Goal: Transaction & Acquisition: Purchase product/service

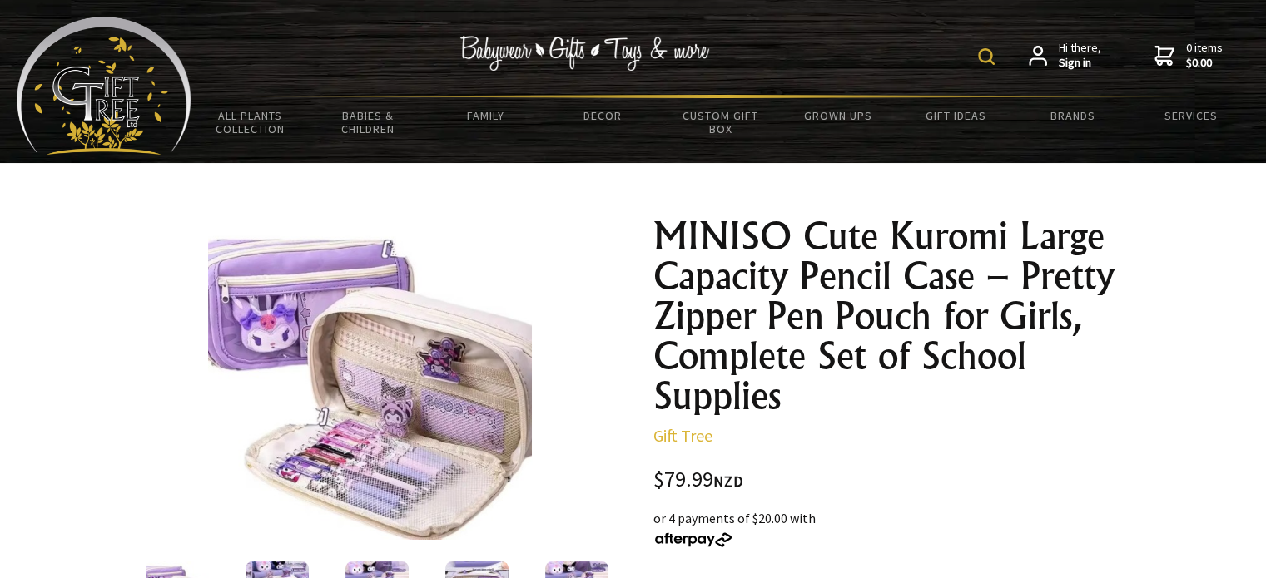
click at [984, 59] on img at bounding box center [986, 56] width 17 height 17
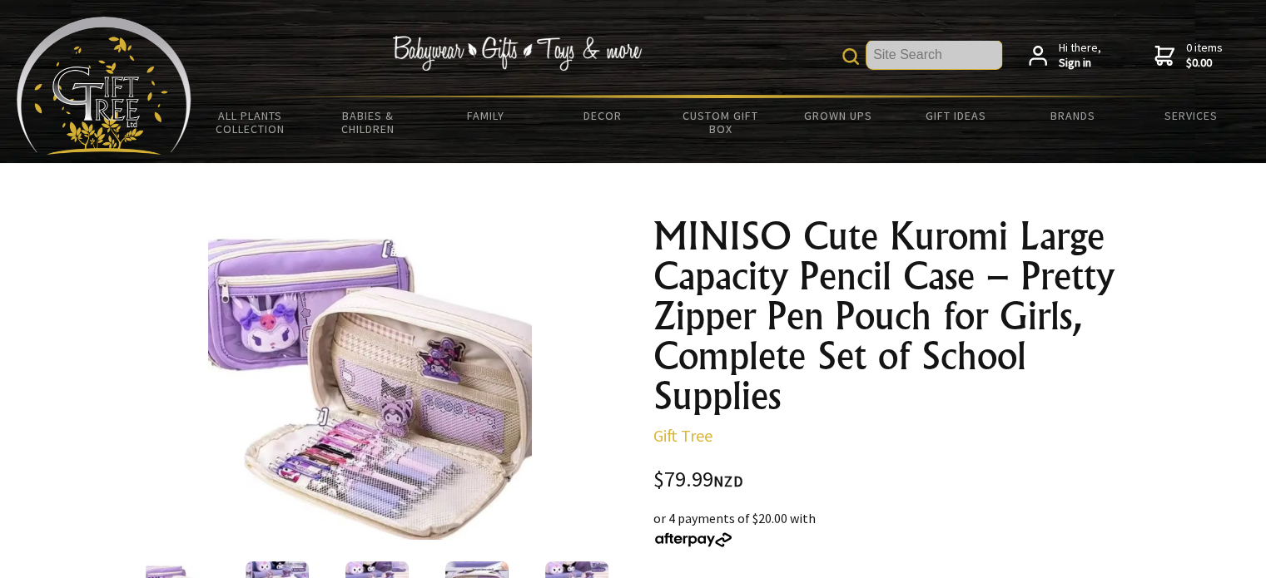
click at [939, 57] on input "text" at bounding box center [934, 55] width 136 height 28
type input "pencil case"
click at [939, 57] on input "pencil case" at bounding box center [934, 55] width 136 height 28
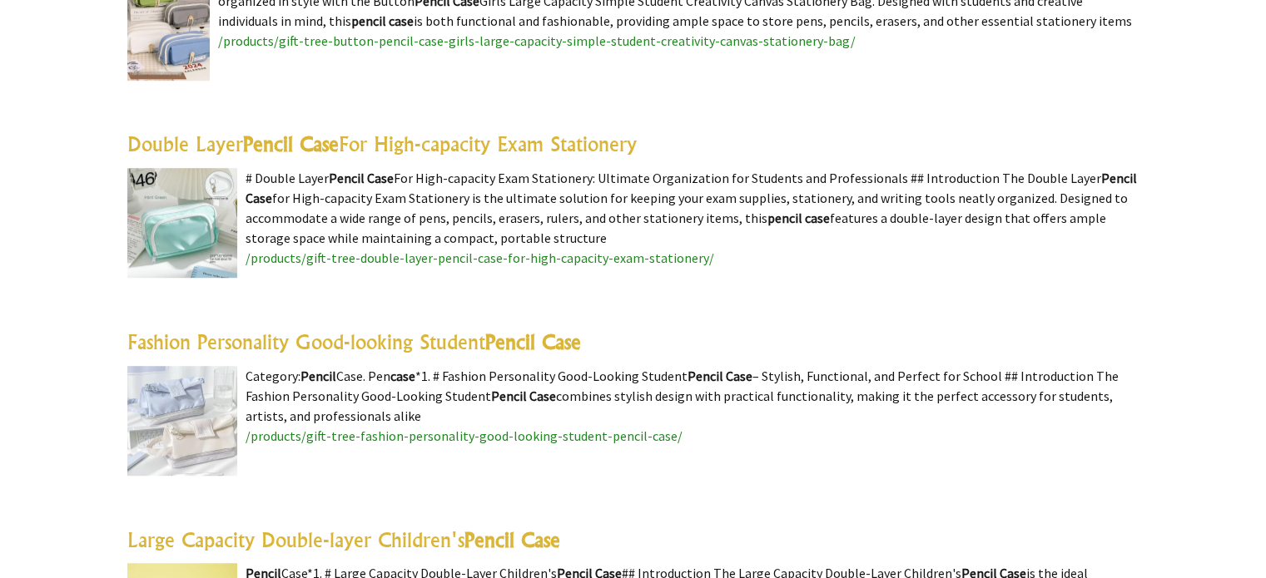
scroll to position [994, 0]
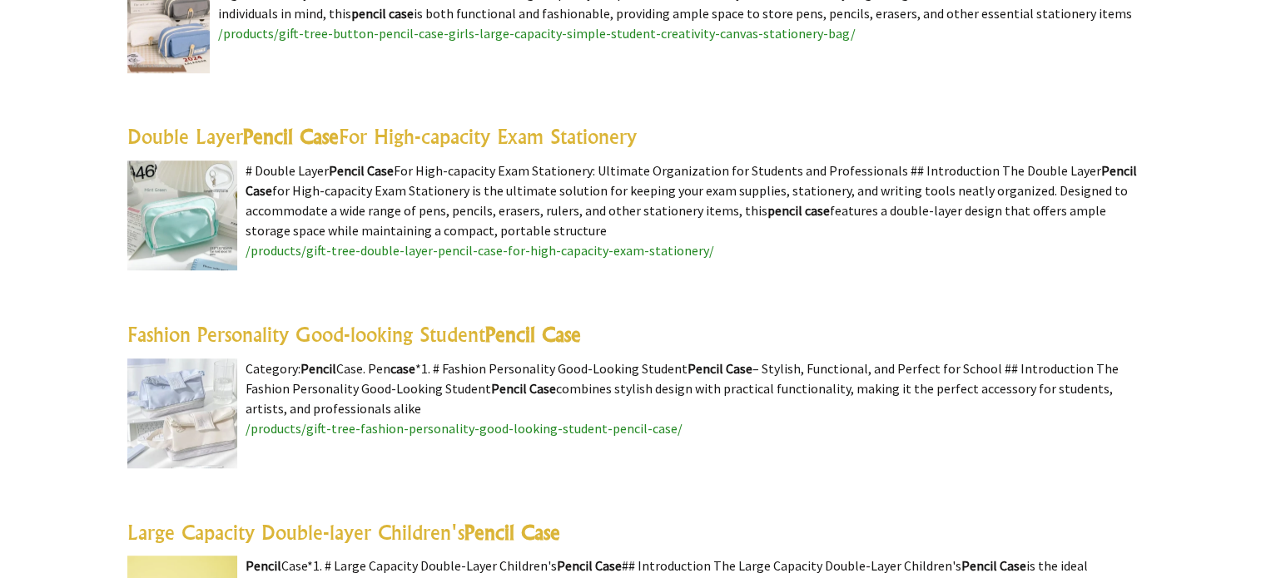
click at [205, 336] on link "Fashion Personality Good-looking Student Pencil Case" at bounding box center [354, 334] width 454 height 25
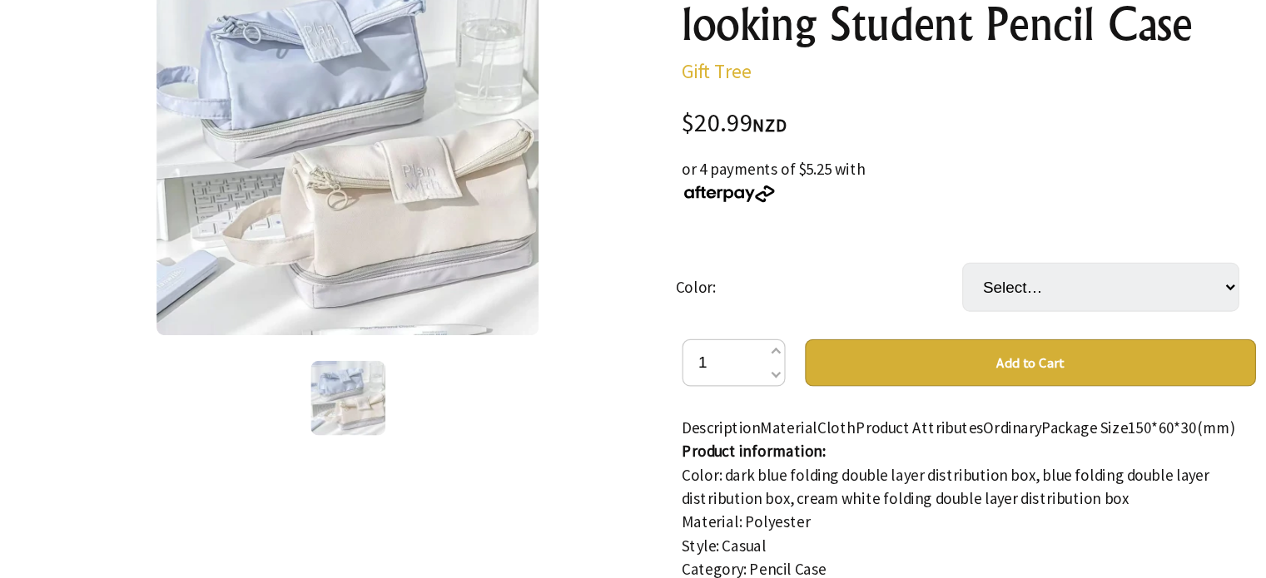
scroll to position [203, 0]
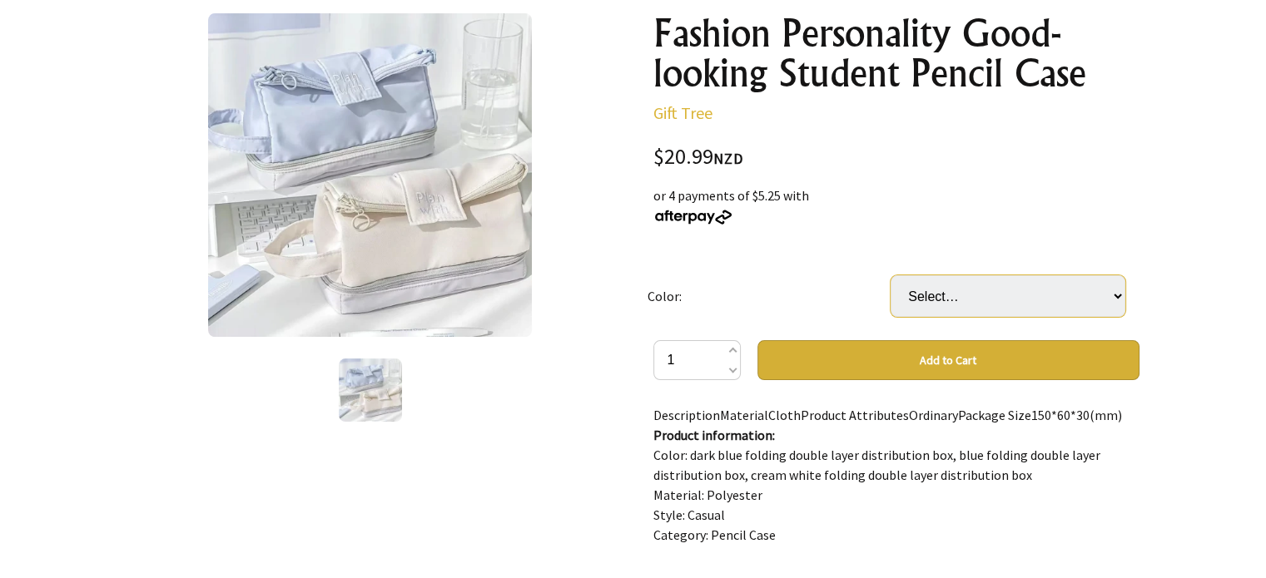
click at [967, 295] on select "Select… Blue Beige Navy Blue" at bounding box center [1007, 296] width 235 height 42
select select "Beige"
click at [890, 275] on select "Select… Blue Beige Navy Blue" at bounding box center [1007, 296] width 235 height 42
click at [953, 292] on select "Select… Blue Beige Navy Blue" at bounding box center [1007, 296] width 235 height 42
select select "Blue"
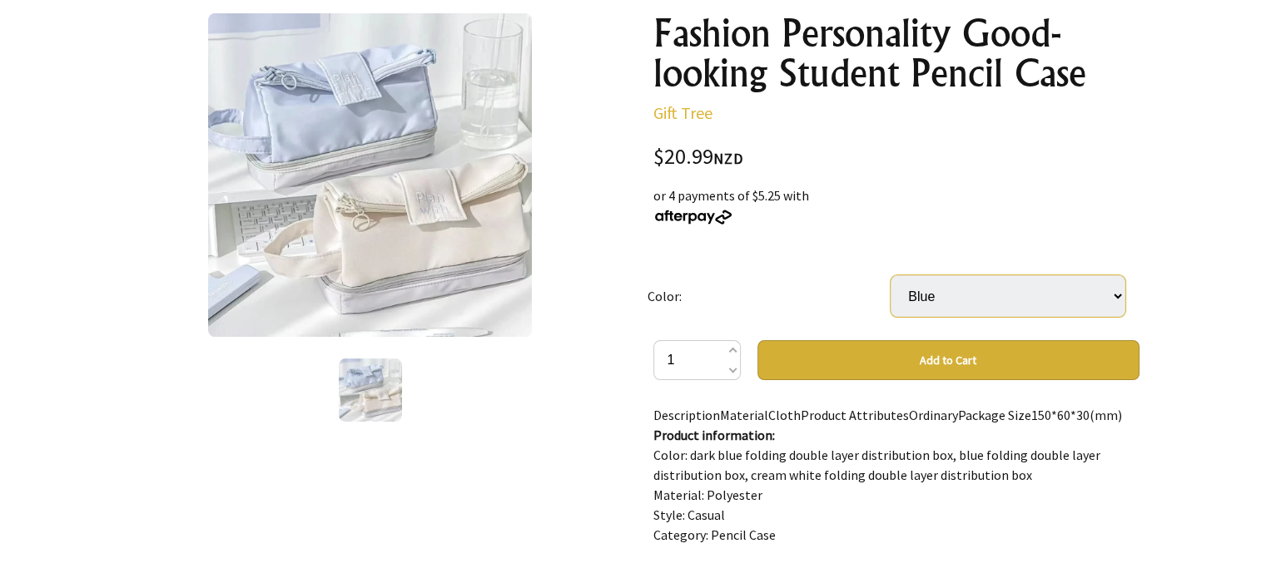
click at [890, 275] on select "Select… Blue Beige Navy Blue" at bounding box center [1007, 296] width 235 height 42
click at [922, 353] on button "Add to Cart" at bounding box center [948, 360] width 382 height 40
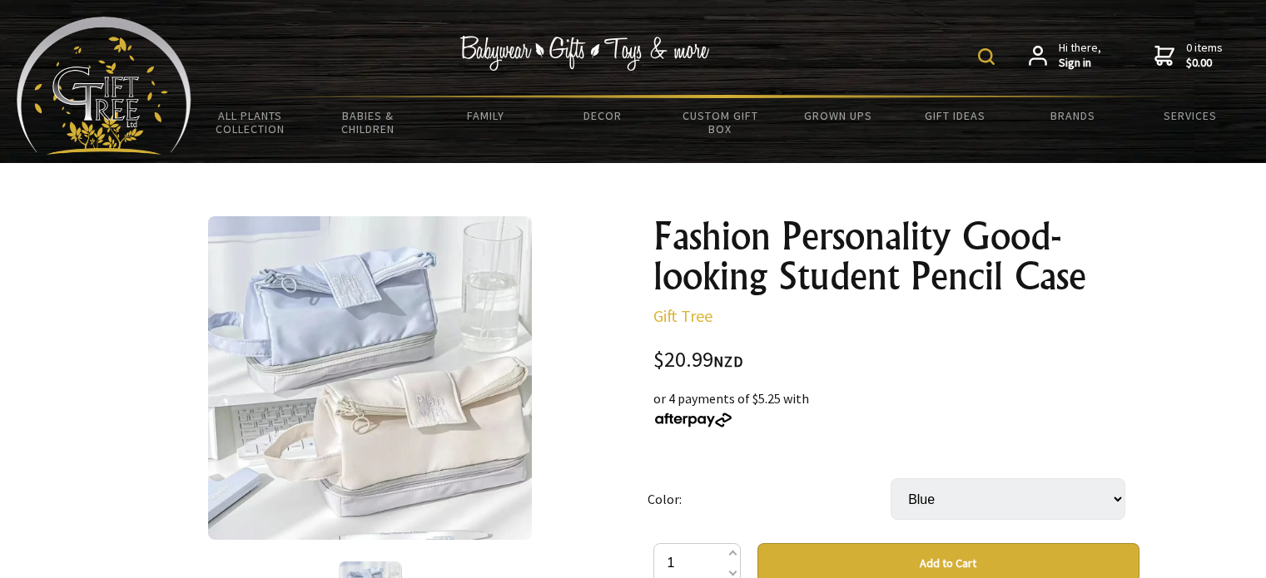
select select "Blue"
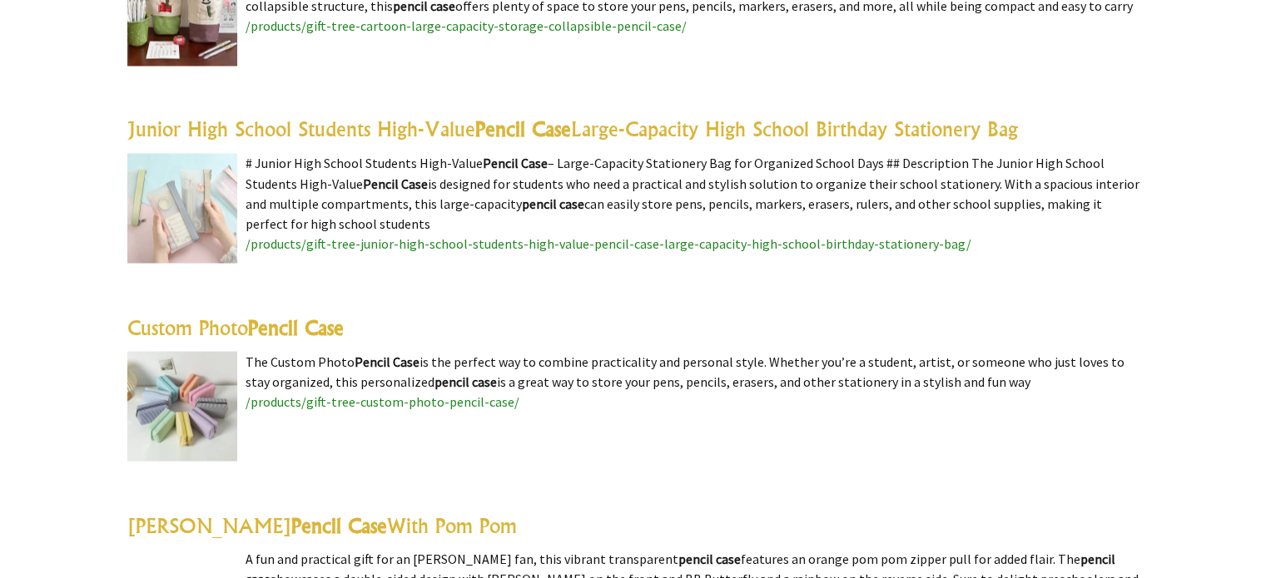
scroll to position [2980, 0]
click at [222, 121] on link "Junior High School Students High-Value Pencil Case Large-Capacity High School B…" at bounding box center [572, 128] width 890 height 25
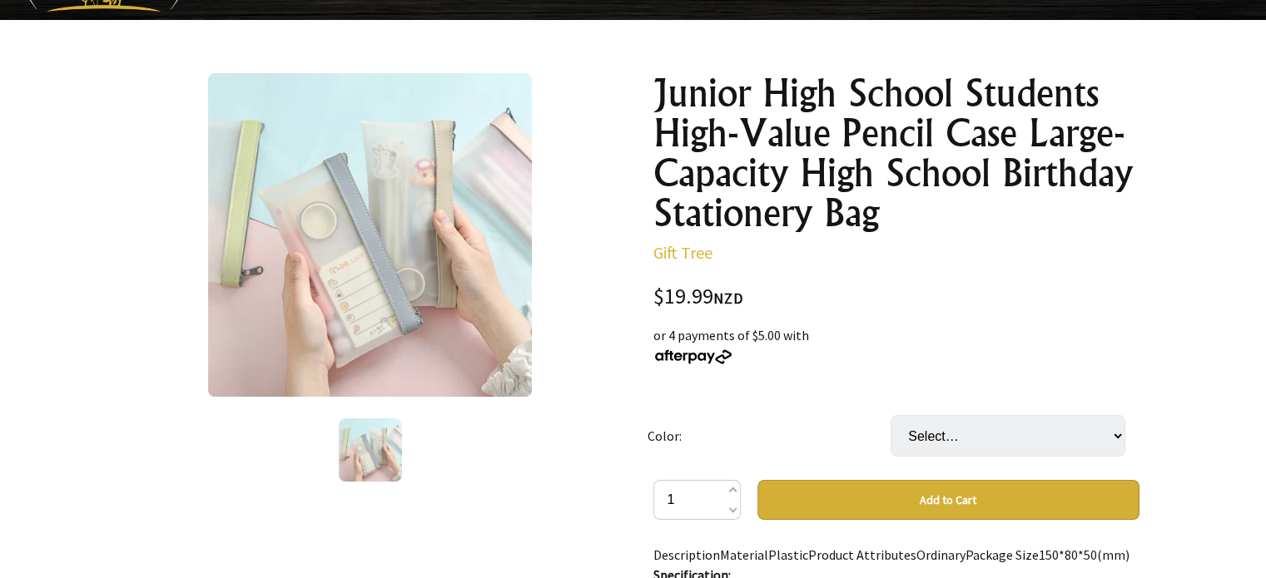
scroll to position [146, 0]
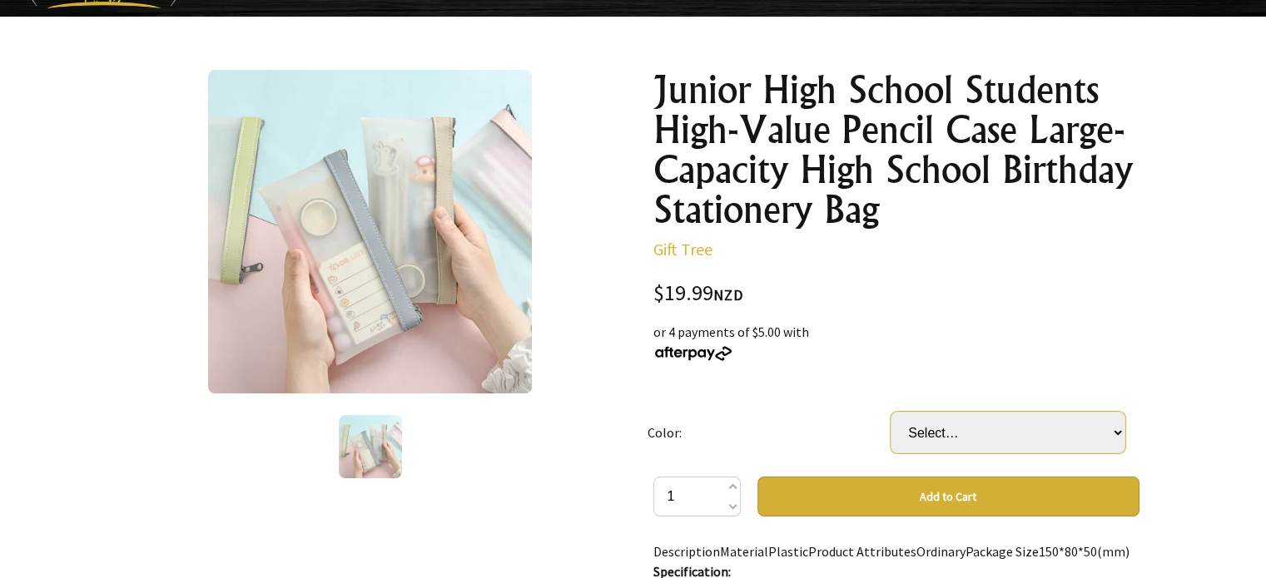
click at [954, 435] on select "Select… Beige Blue Green Pink" at bounding box center [1007, 433] width 235 height 42
click at [931, 355] on div "or 4 payments of $5.00 with" at bounding box center [896, 342] width 486 height 40
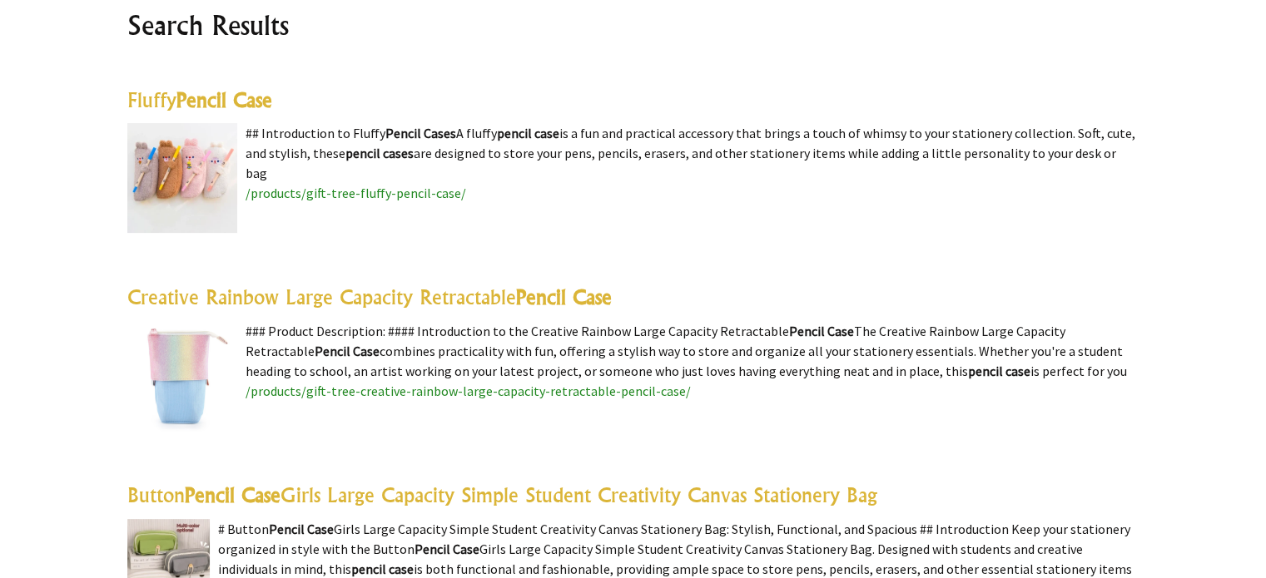
scroll to position [732, 0]
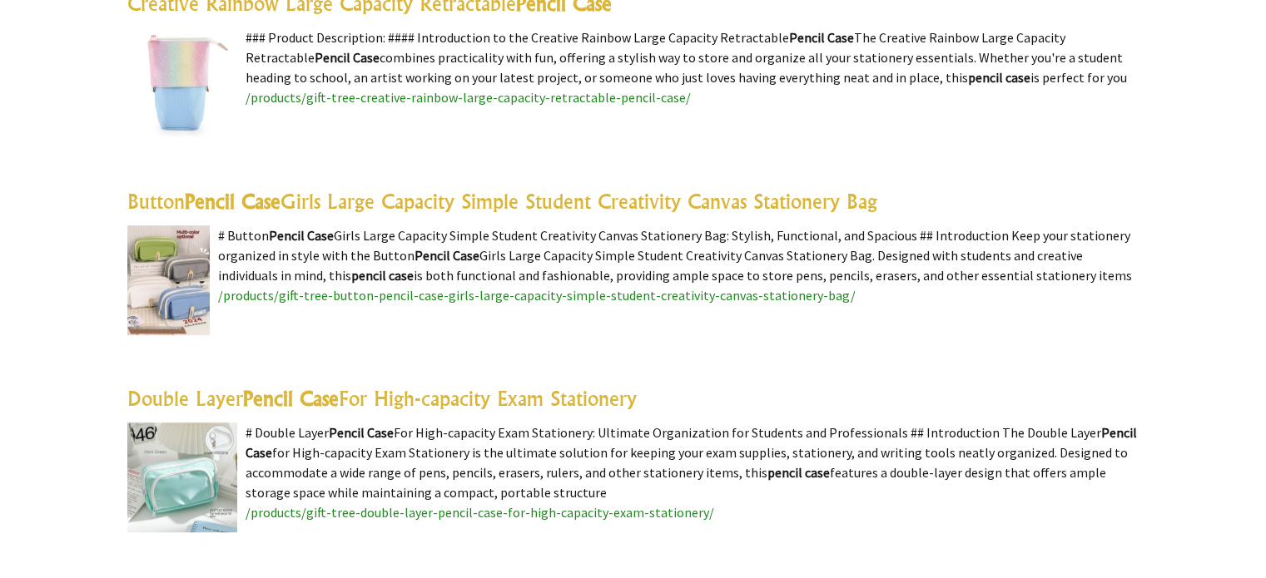
click at [193, 300] on img at bounding box center [168, 281] width 82 height 110
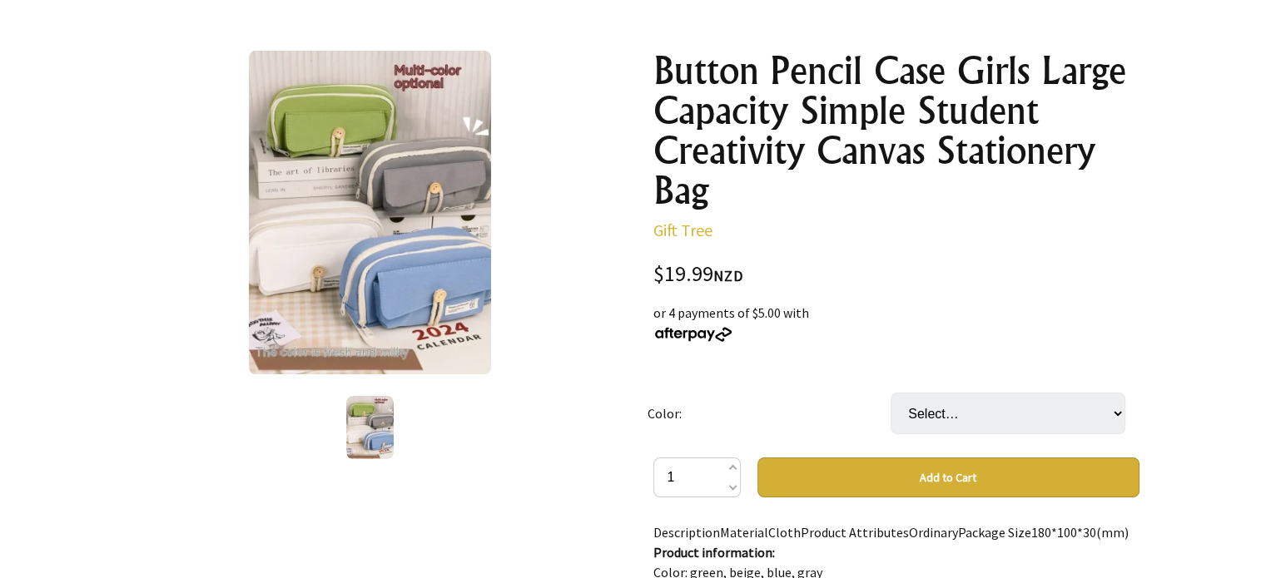
scroll to position [165, 0]
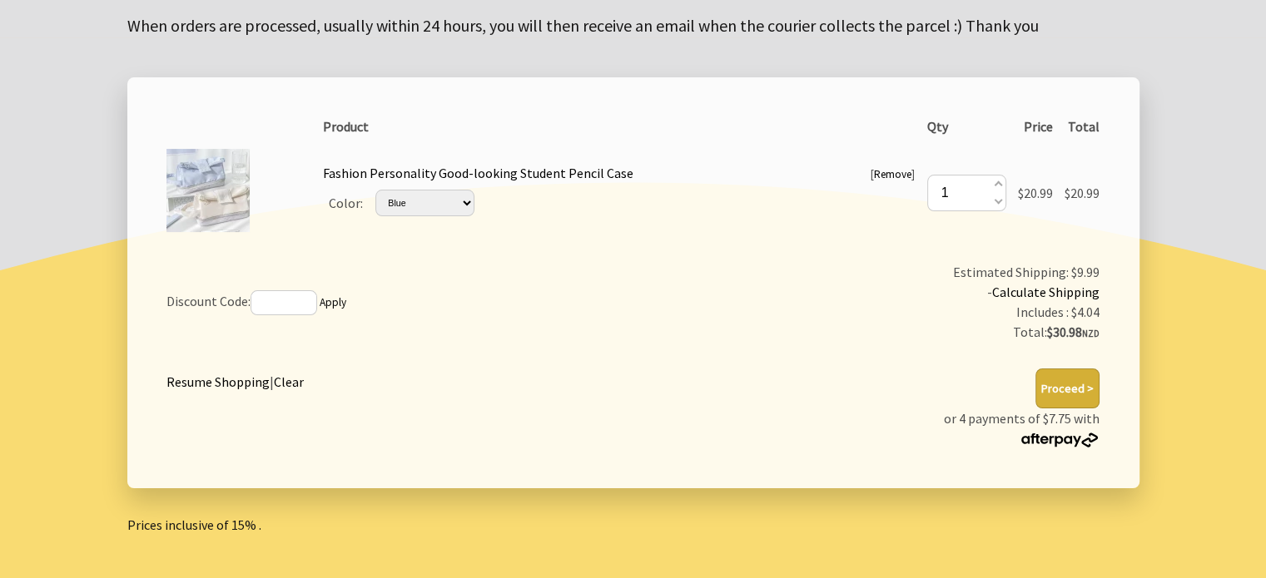
scroll to position [260, 0]
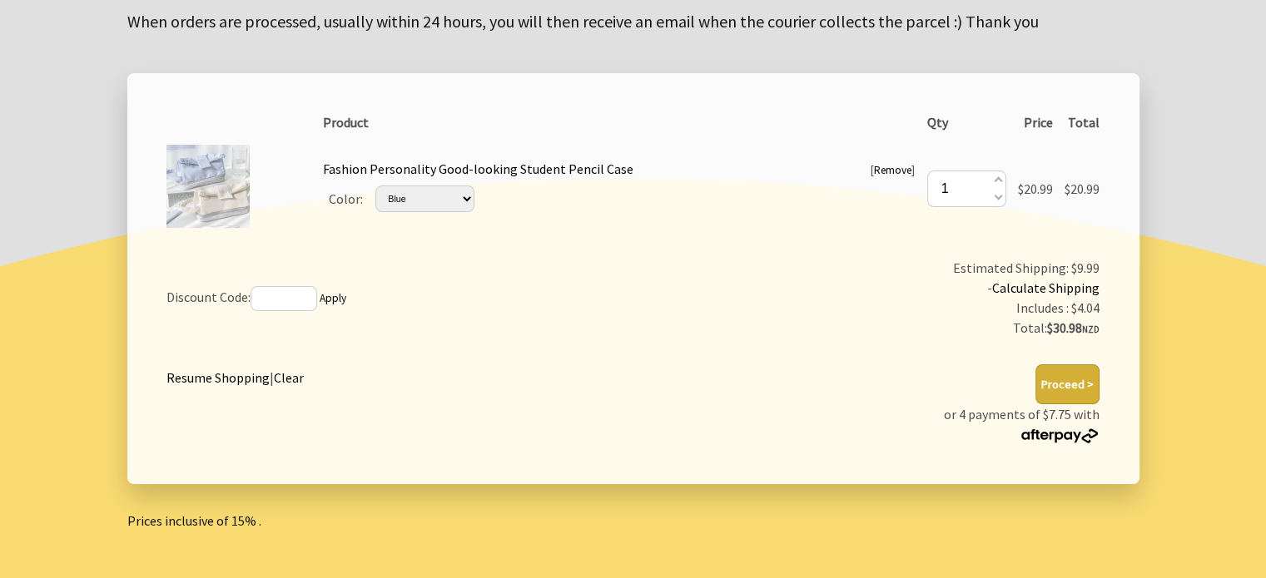
click at [1069, 389] on button "Proceed >" at bounding box center [1067, 384] width 64 height 40
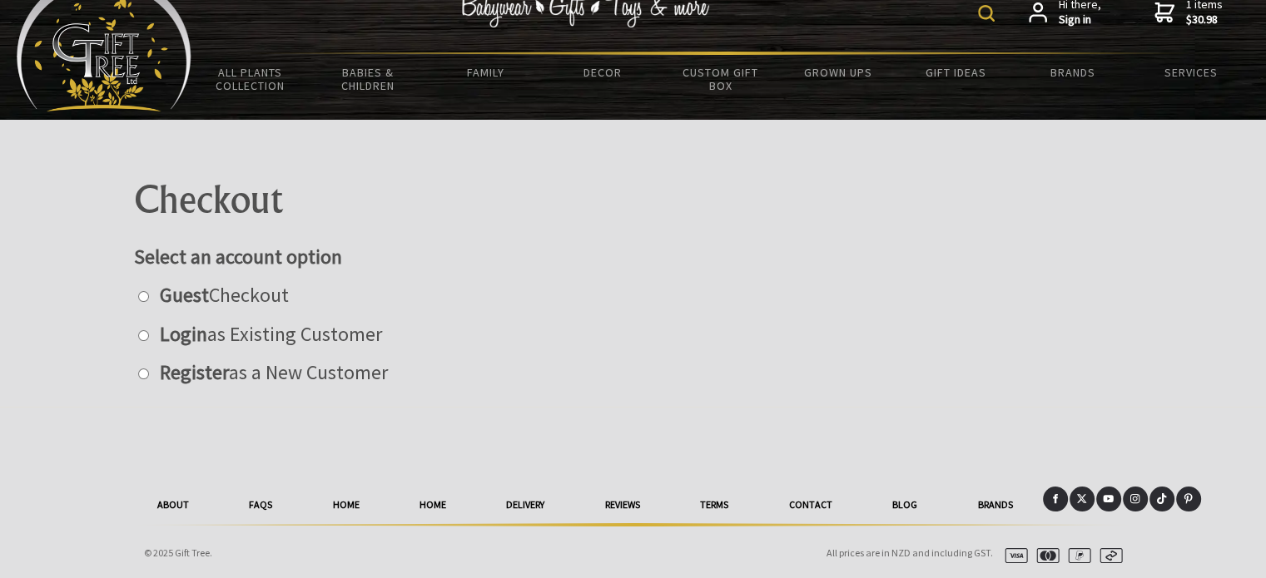
click at [233, 305] on label "Guest Checkout" at bounding box center [219, 295] width 137 height 26
click at [149, 302] on input "radio" at bounding box center [143, 296] width 11 height 11
radio input "true"
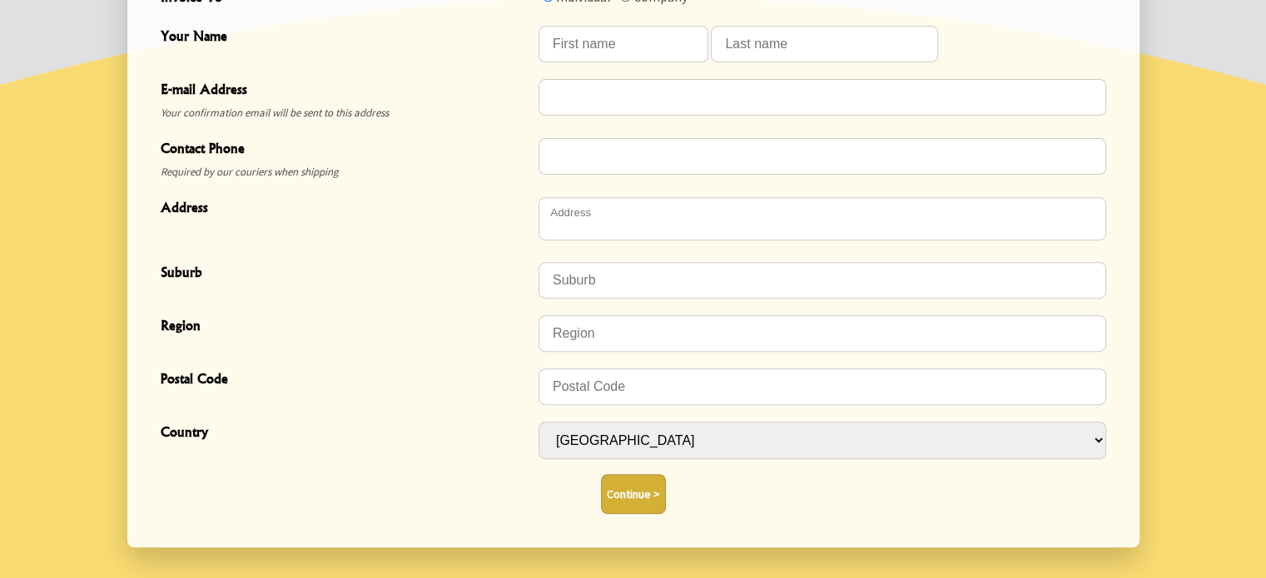
scroll to position [608, 0]
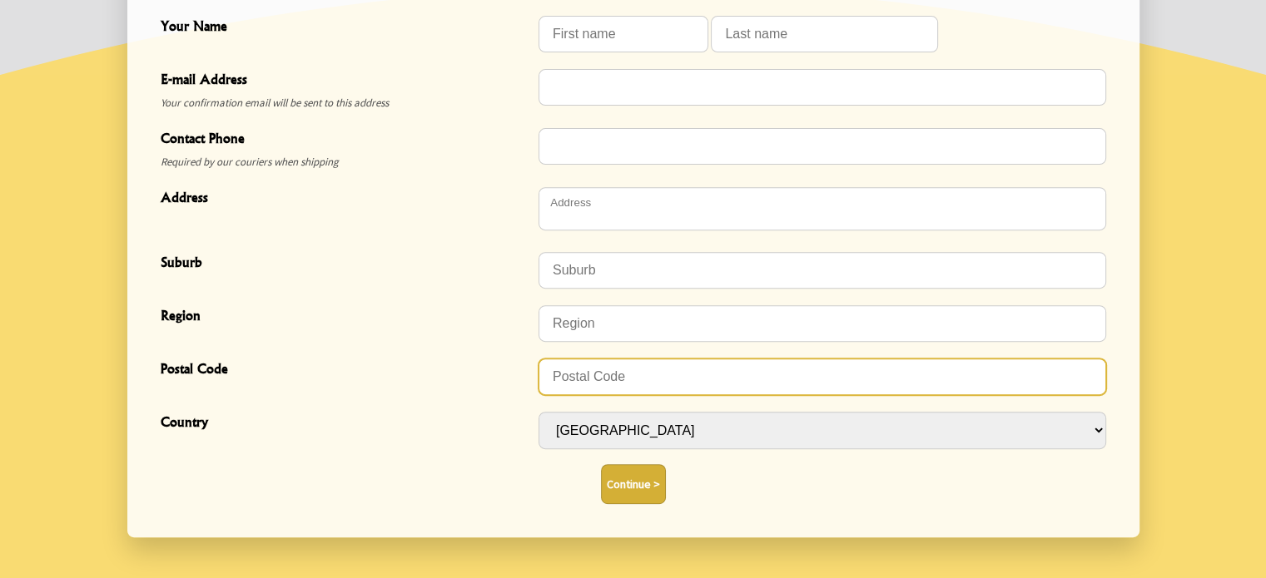
click at [612, 379] on input "Postal Code" at bounding box center [822, 377] width 568 height 37
type input "0620"
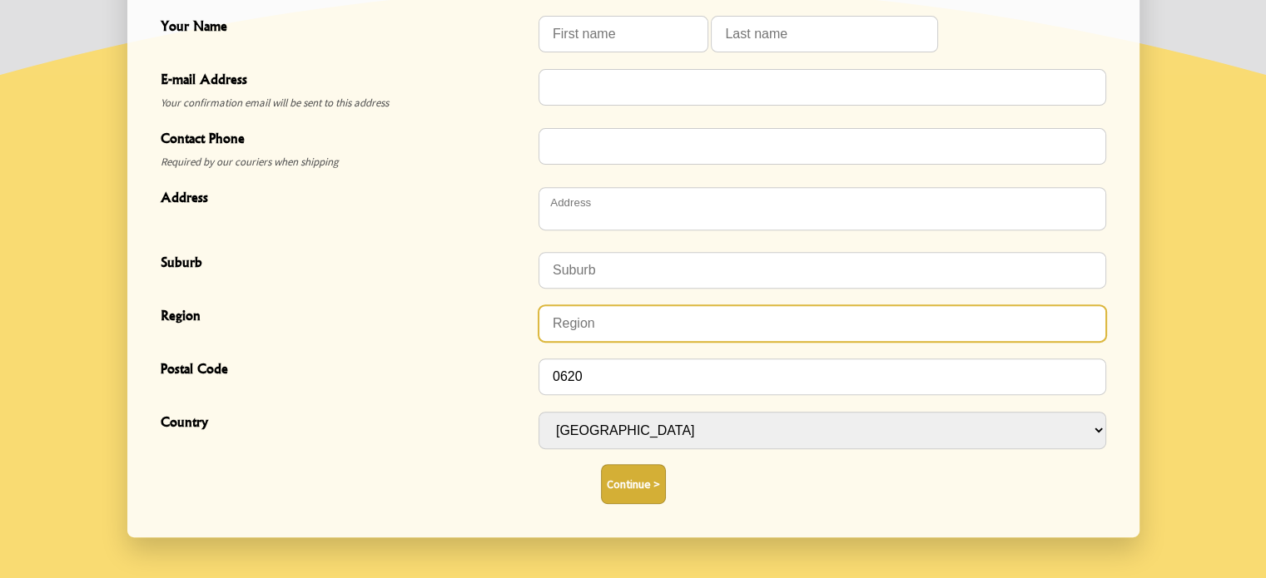
click at [603, 326] on input "Region" at bounding box center [822, 323] width 568 height 37
type input "[GEOGRAPHIC_DATA]"
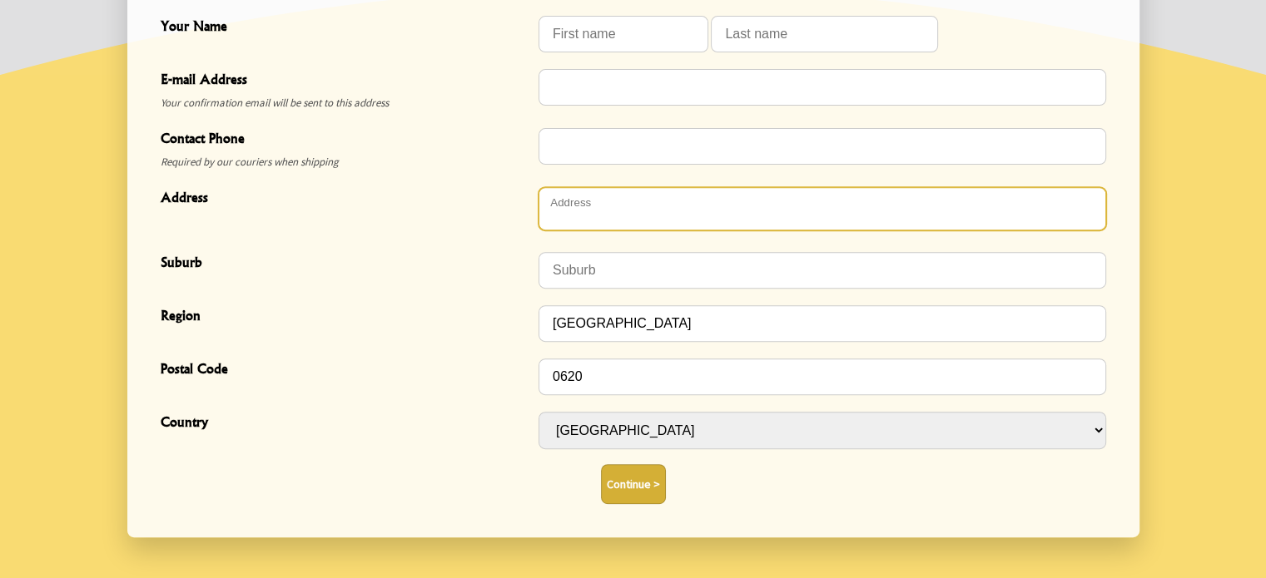
click at [591, 219] on textarea "Address" at bounding box center [822, 208] width 568 height 43
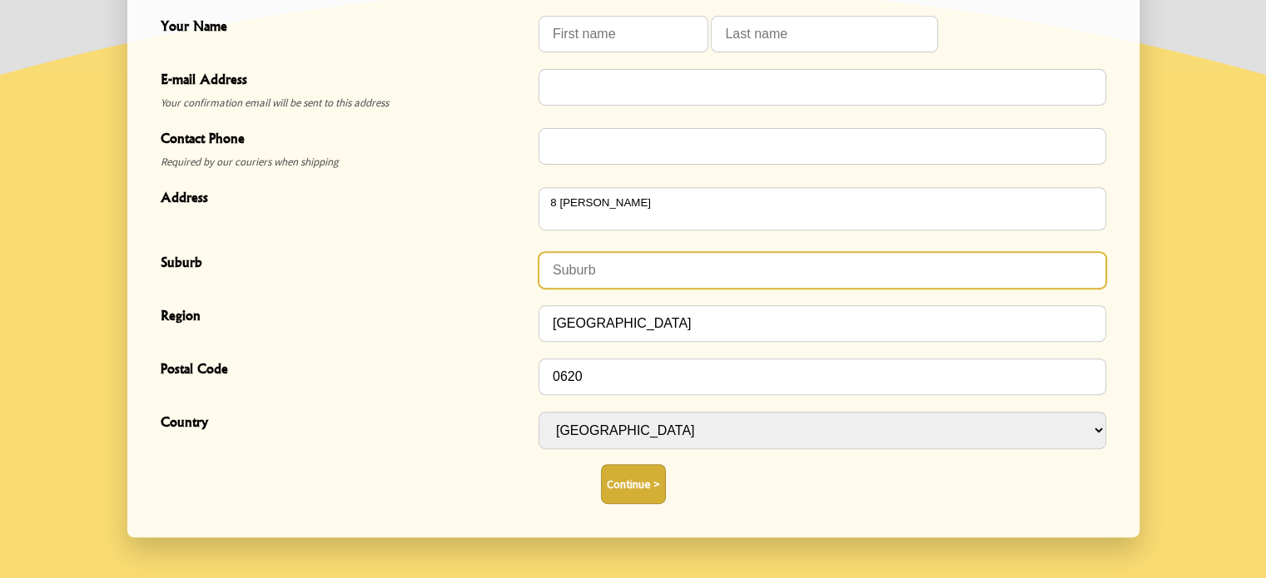
type textarea "[STREET_ADDRESS]"
type input "[PERSON_NAME]"
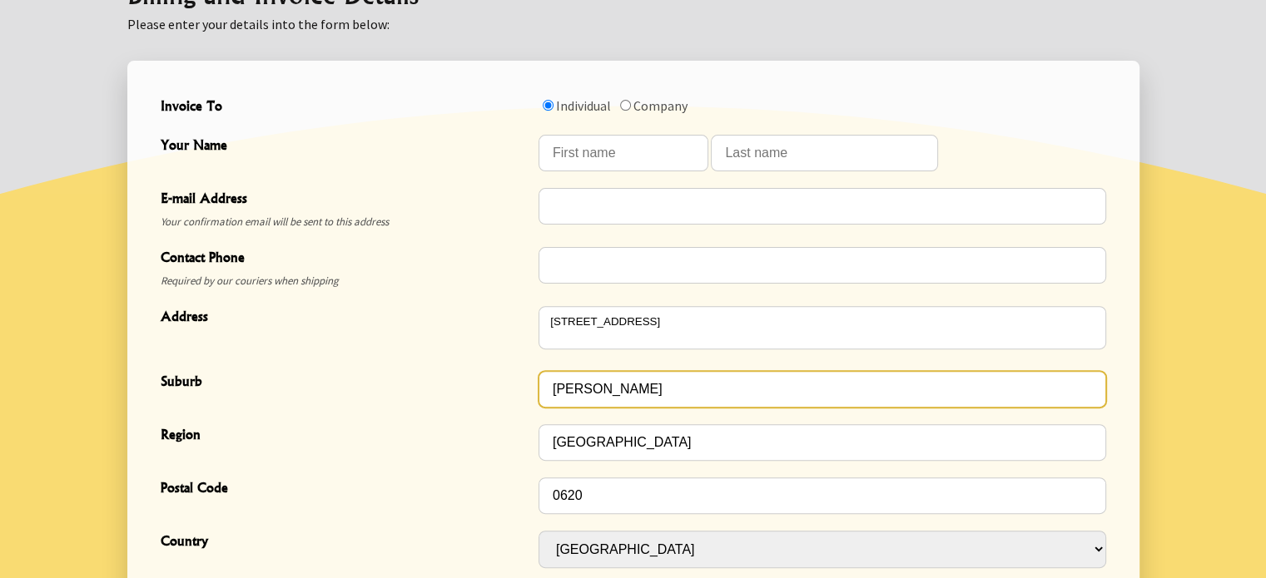
scroll to position [483, 0]
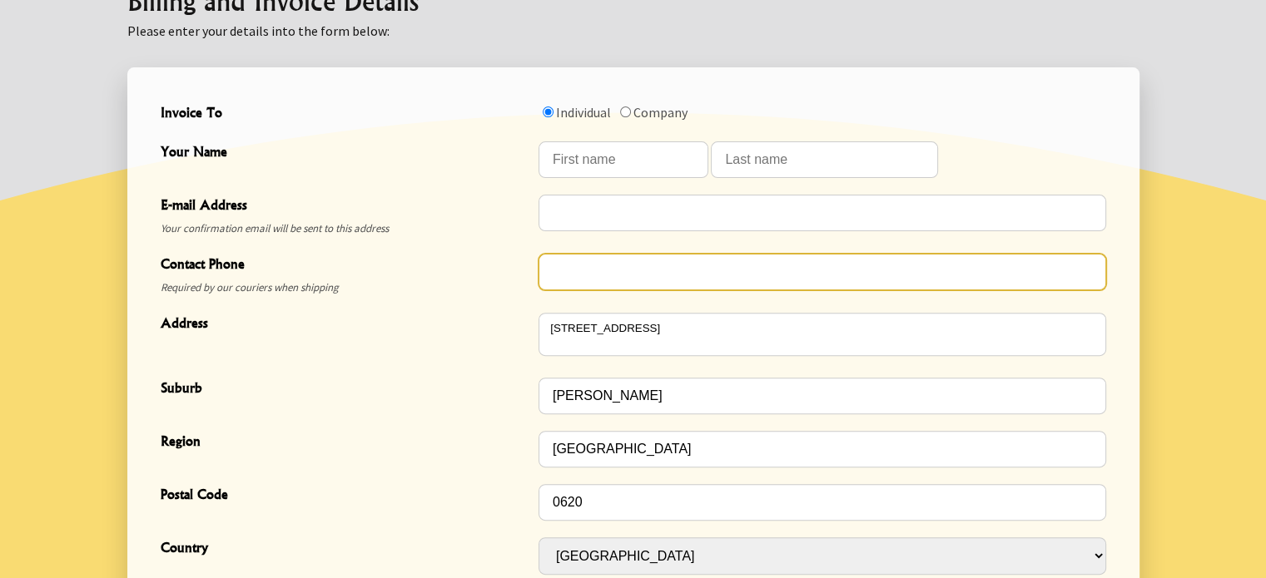
click at [578, 273] on input "Contact Phone" at bounding box center [822, 272] width 568 height 37
type input "021 261 1031"
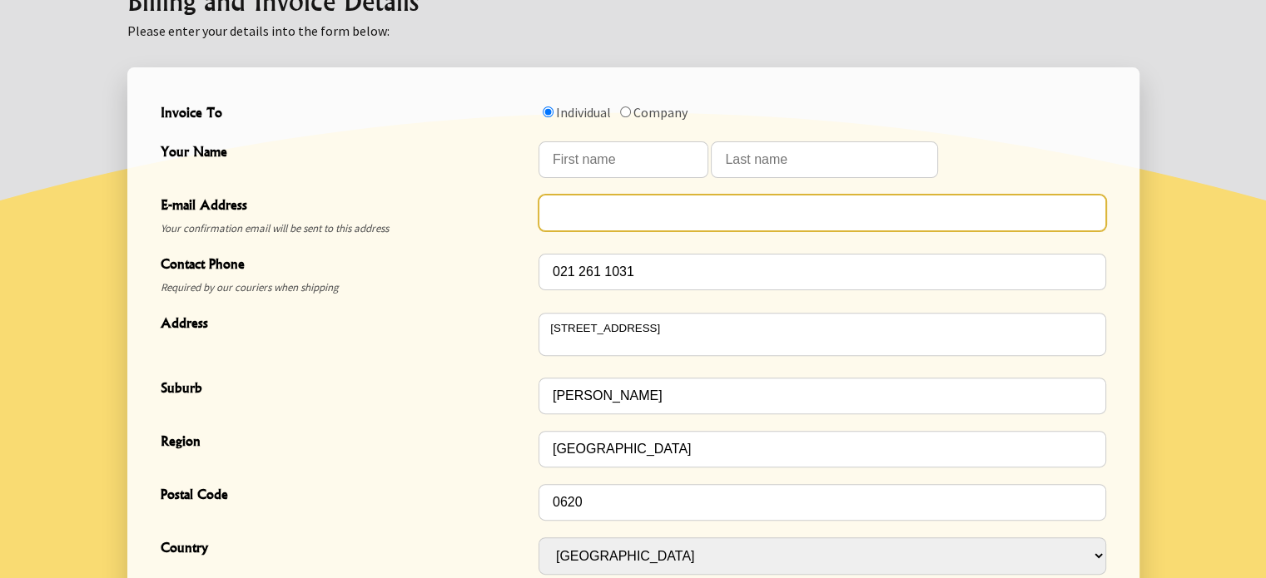
click at [602, 211] on input "E-mail Address" at bounding box center [822, 213] width 568 height 37
type input "hayleywong2047@gmail.com"
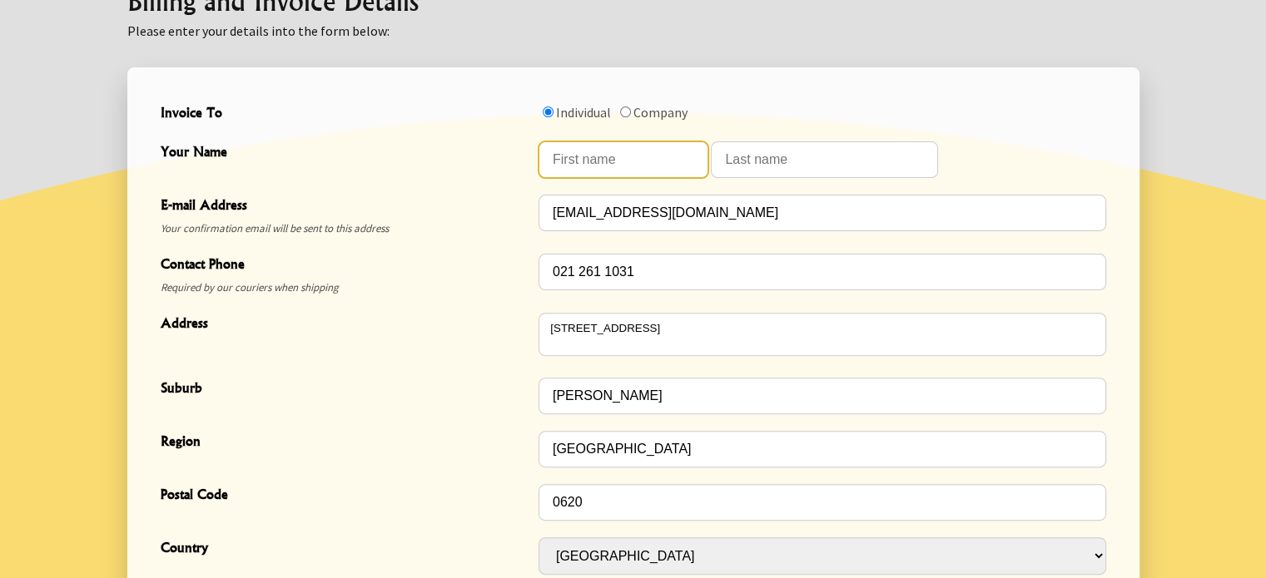
click at [645, 158] on input "Your Name" at bounding box center [623, 159] width 170 height 37
type input "Hayley"
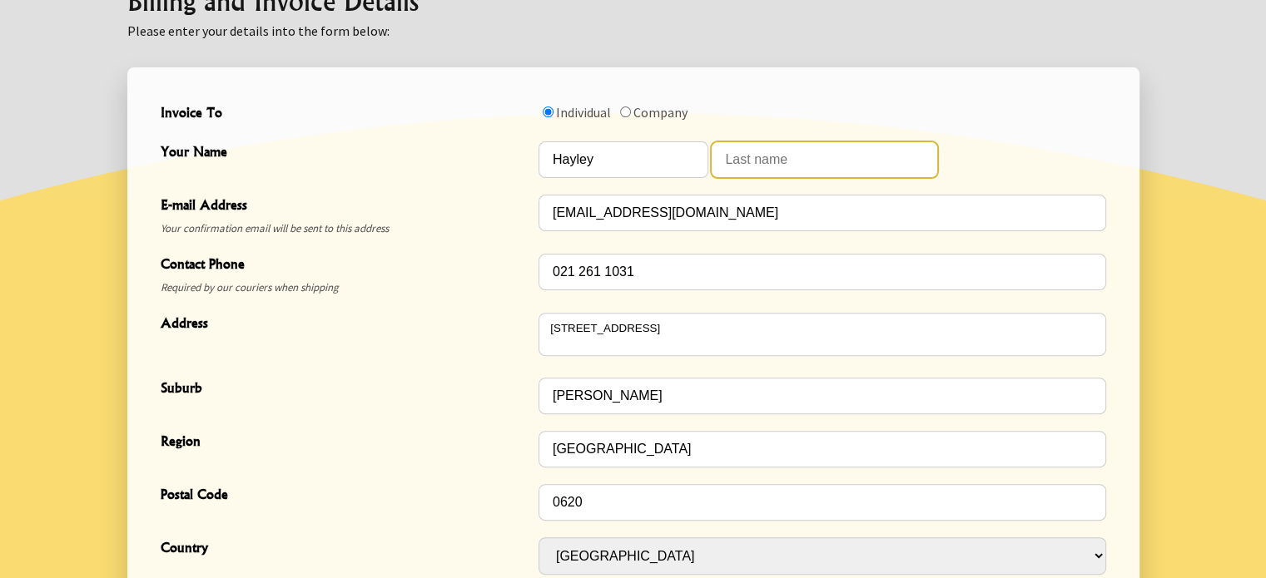
click at [815, 158] on input "Your Name" at bounding box center [824, 159] width 227 height 37
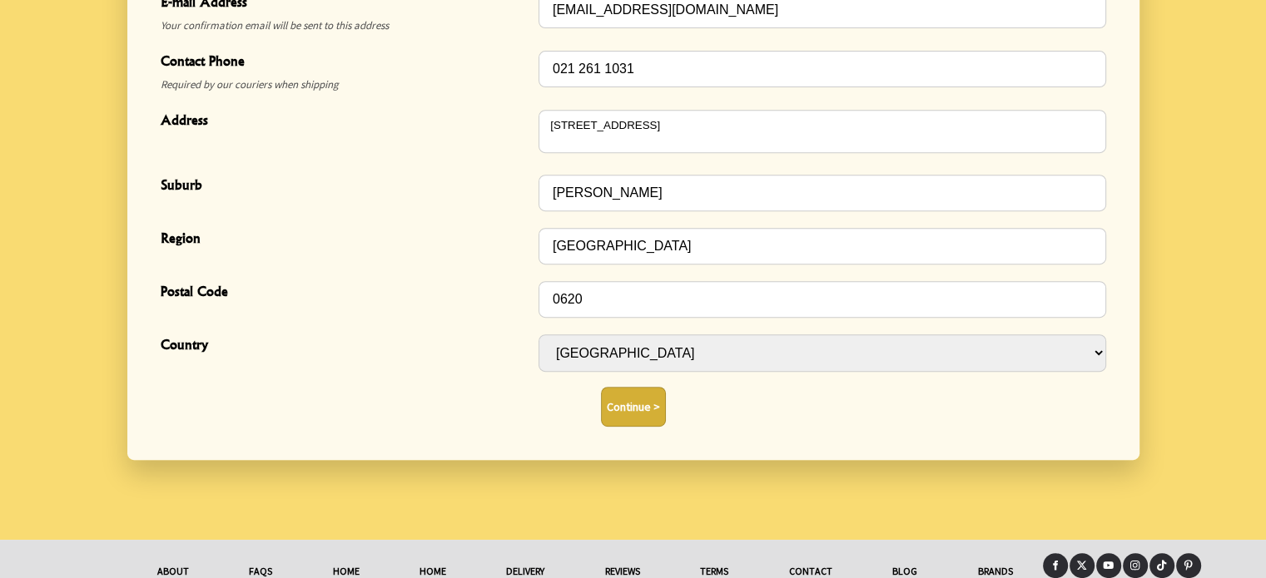
scroll to position [692, 0]
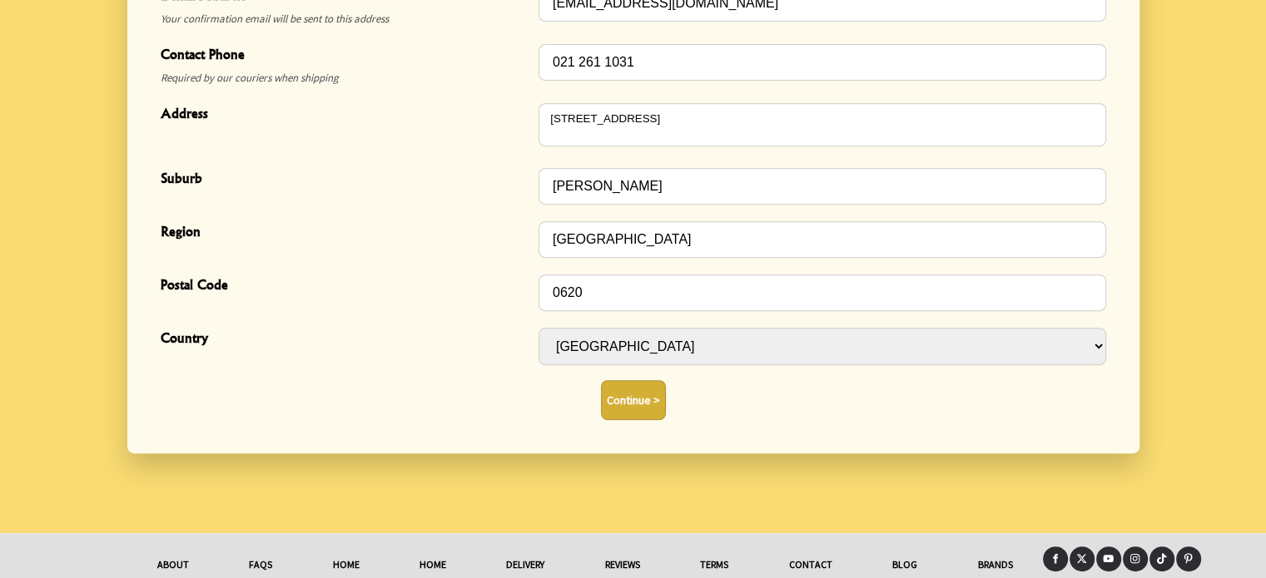
type input "Wong"
click at [622, 395] on button "Continue >" at bounding box center [633, 400] width 65 height 40
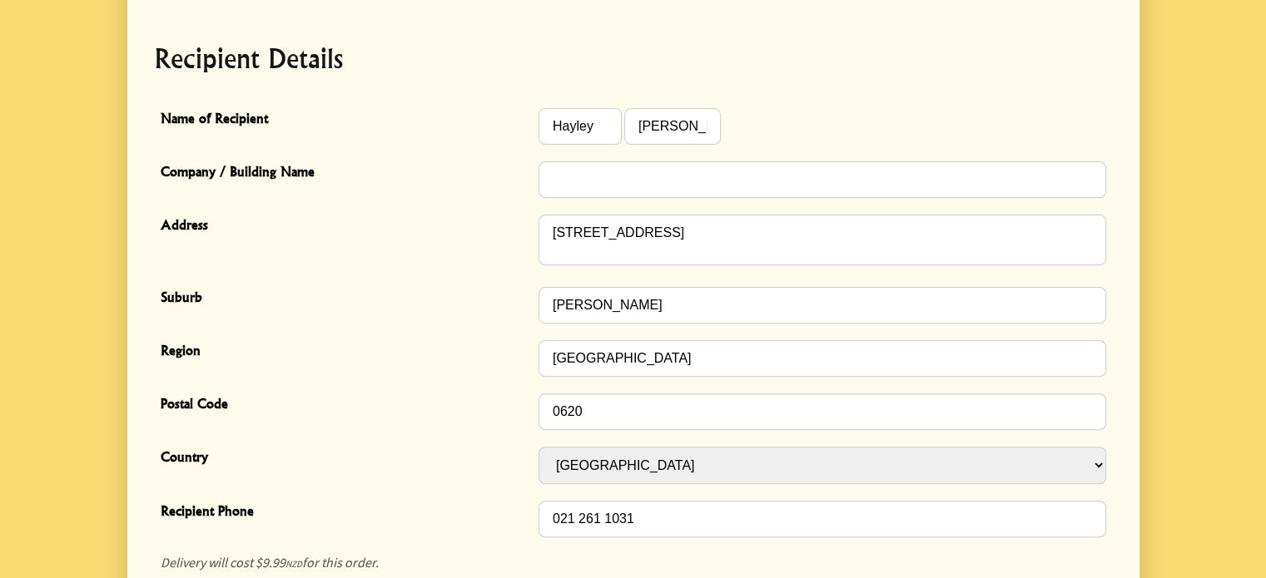
scroll to position [514, 0]
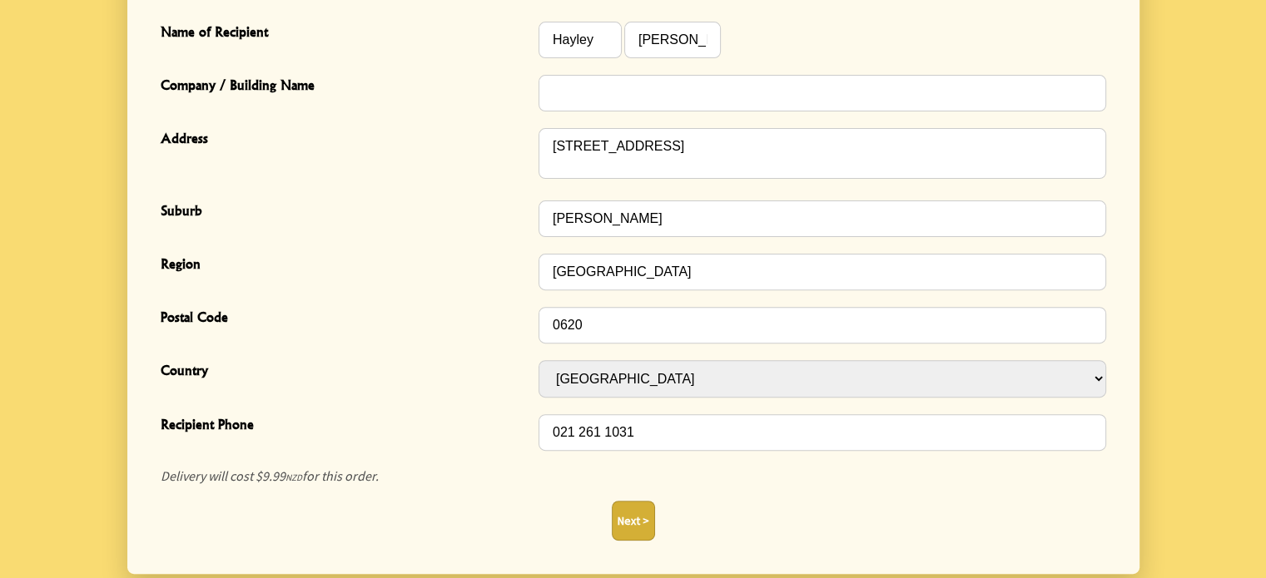
click at [626, 515] on button "Next >" at bounding box center [633, 521] width 43 height 40
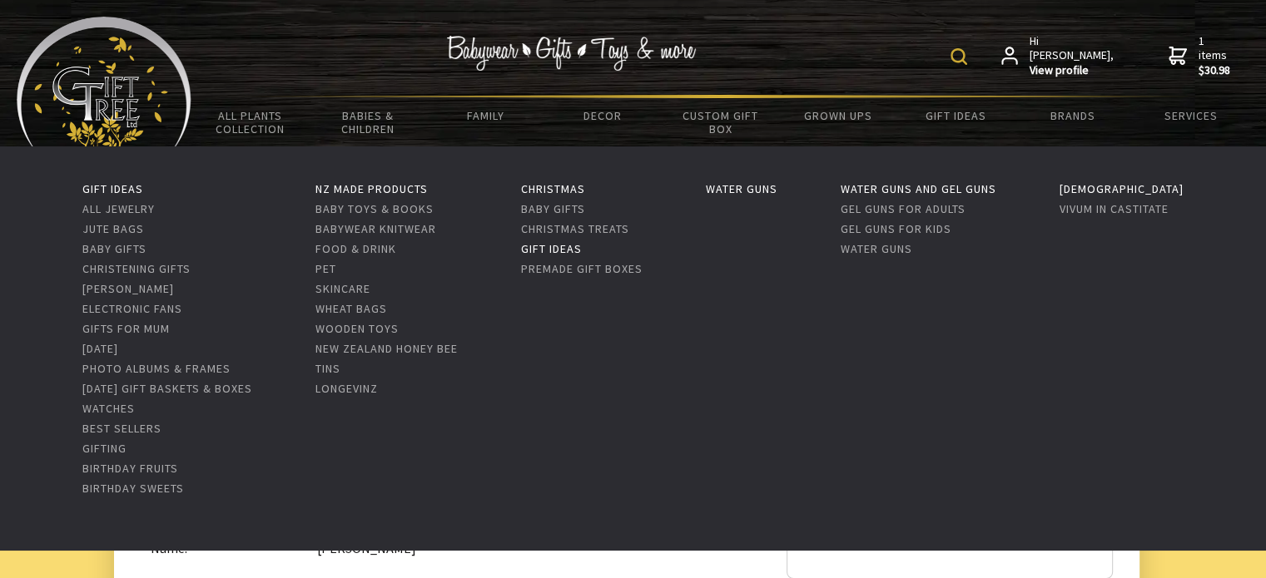
click at [582, 252] on link "Gift Ideas" at bounding box center [551, 248] width 61 height 15
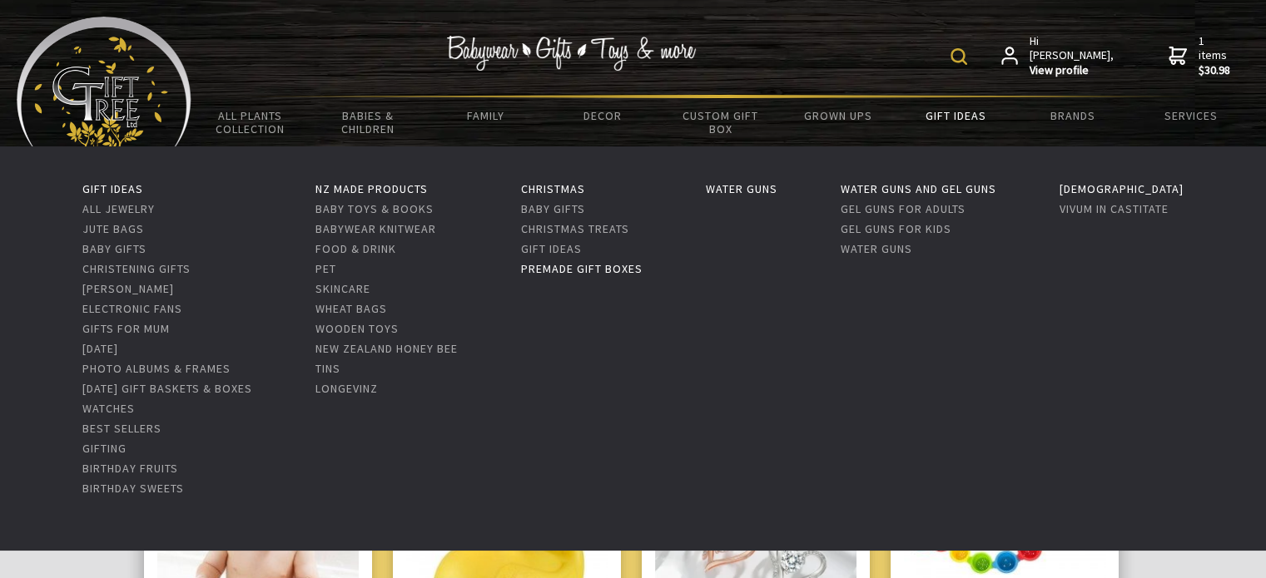
click at [615, 269] on link "Premade Gift Boxes" at bounding box center [581, 268] width 121 height 15
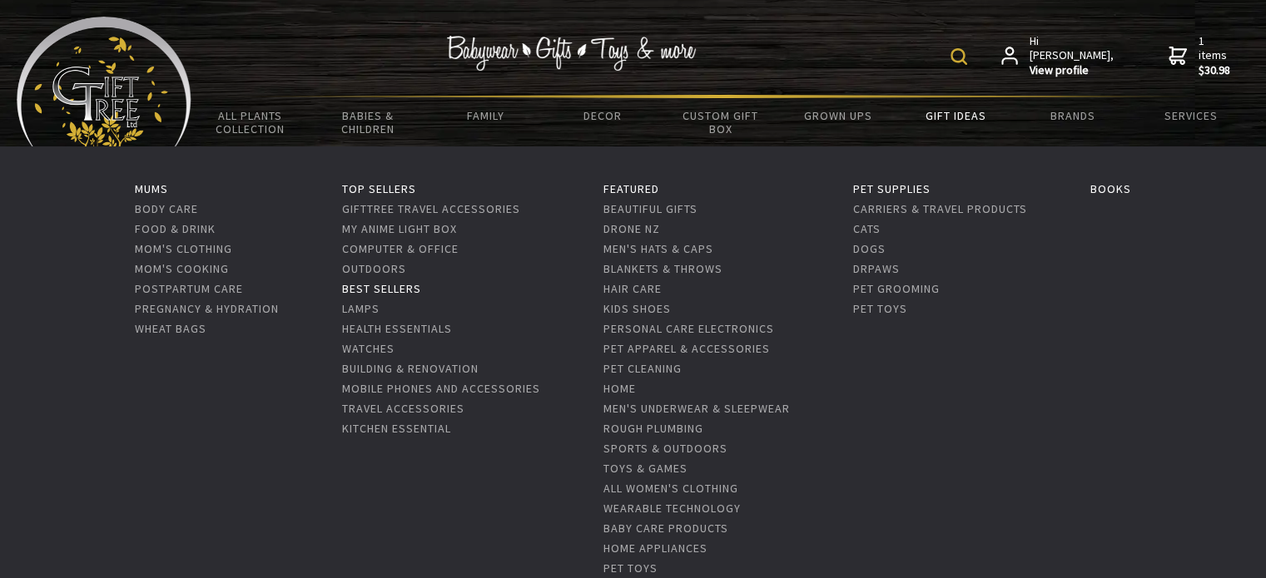
click at [399, 283] on link "Best Sellers" at bounding box center [381, 288] width 79 height 15
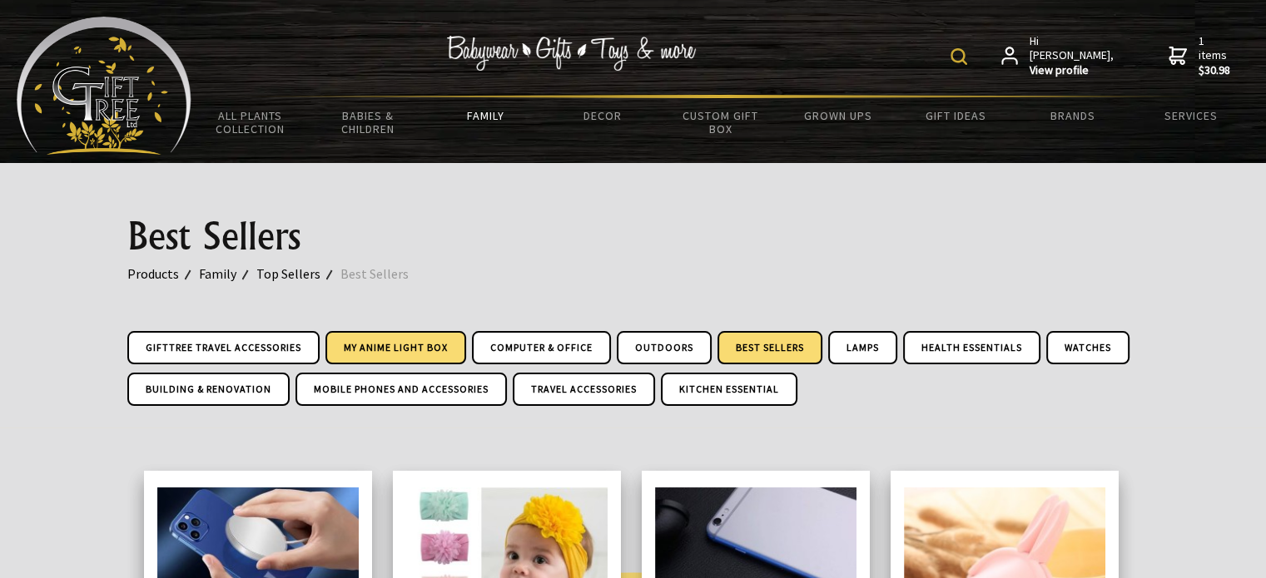
click at [418, 349] on link "My Anime Light Box" at bounding box center [395, 347] width 141 height 33
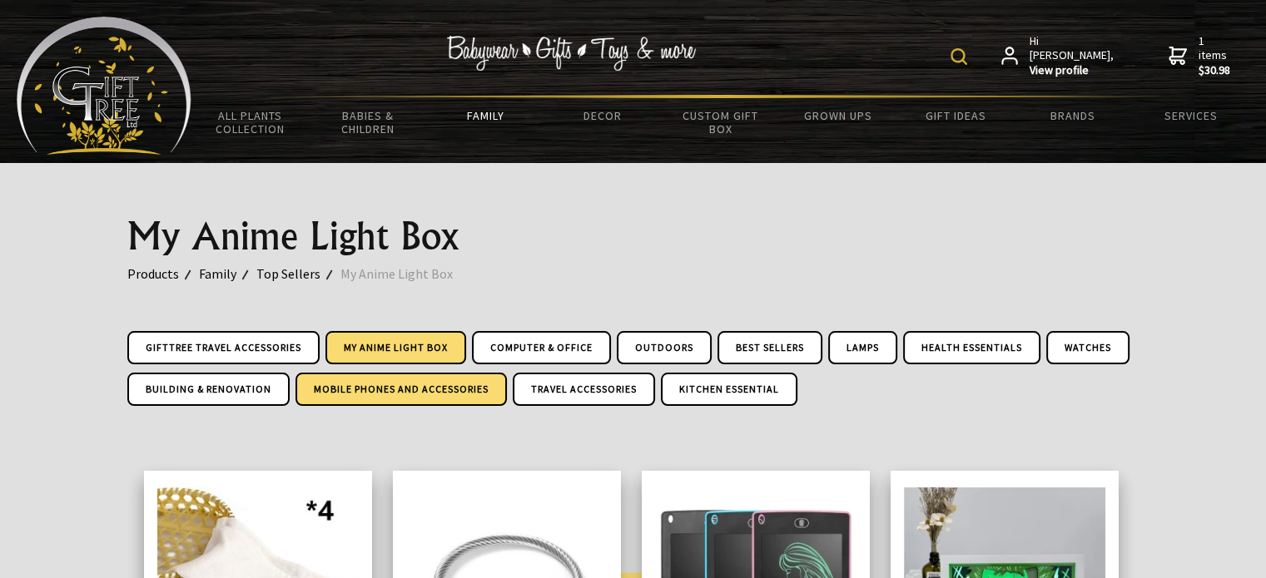
click at [414, 389] on link "Mobile Phones And Accessories" at bounding box center [400, 389] width 211 height 33
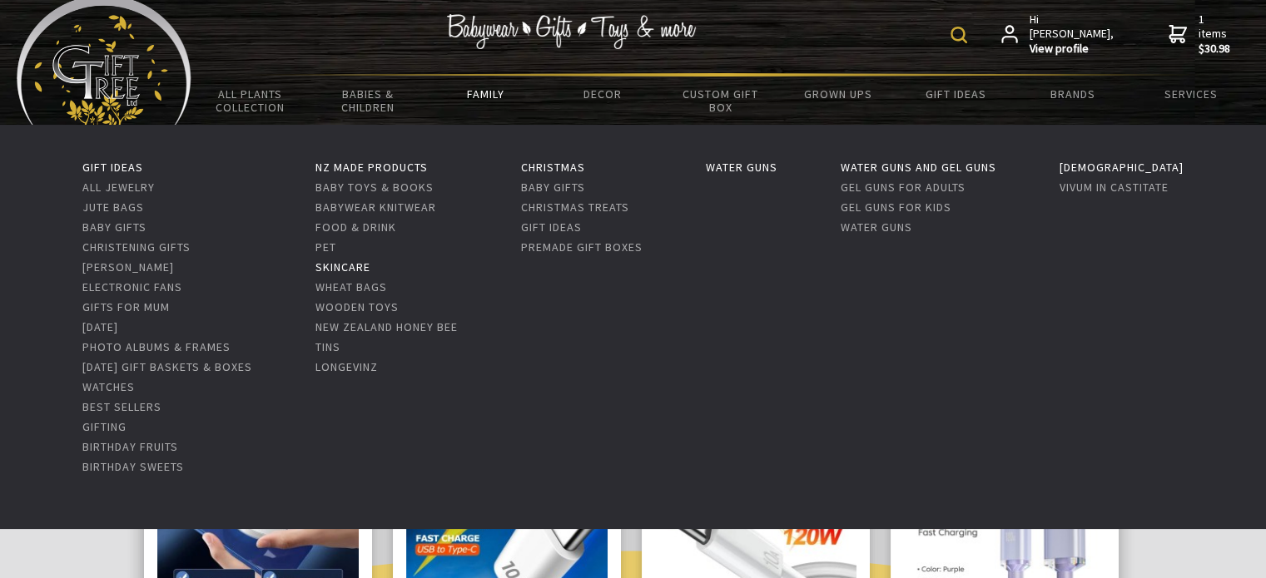
click at [370, 269] on link "Skincare" at bounding box center [342, 267] width 55 height 15
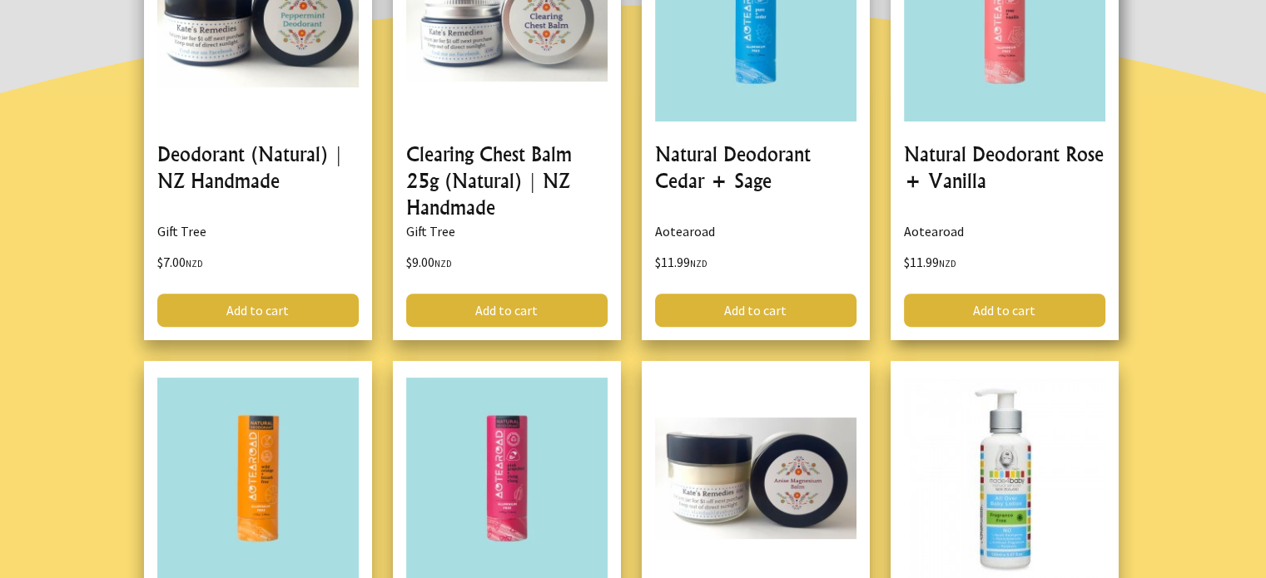
click at [1051, 271] on link at bounding box center [1004, 121] width 228 height 437
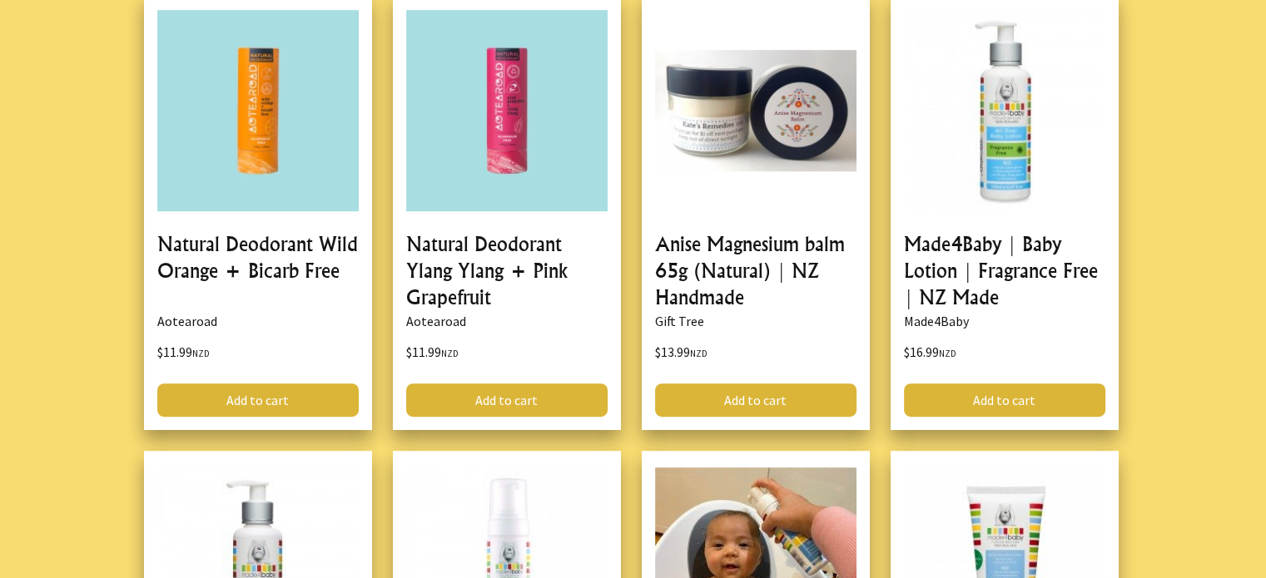
scroll to position [959, 0]
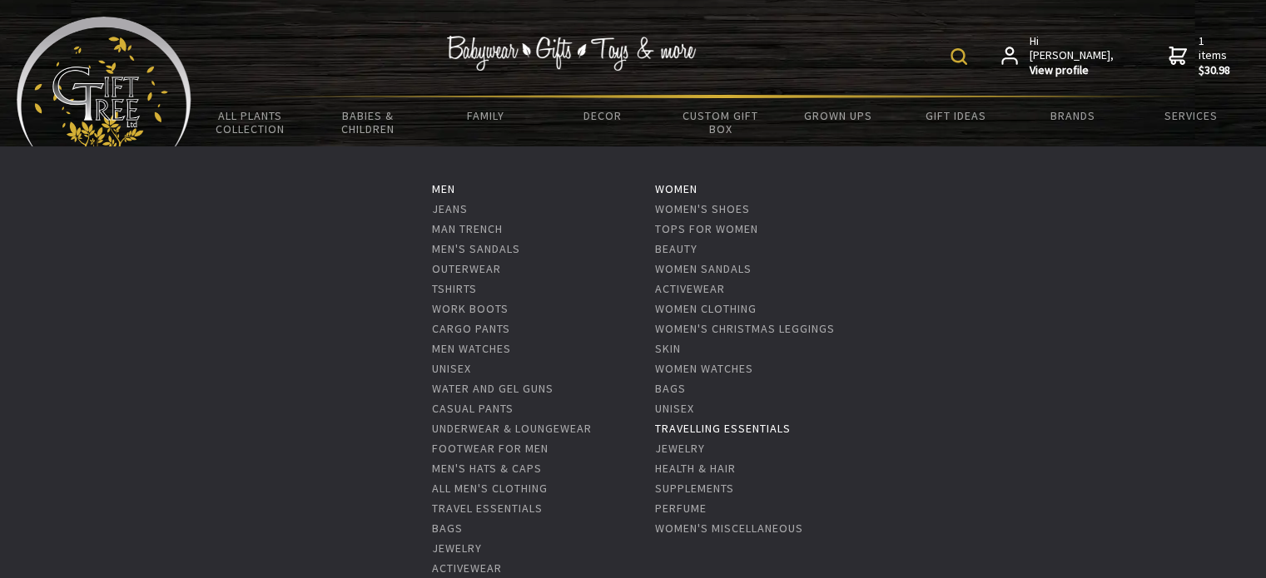
scroll to position [33, 0]
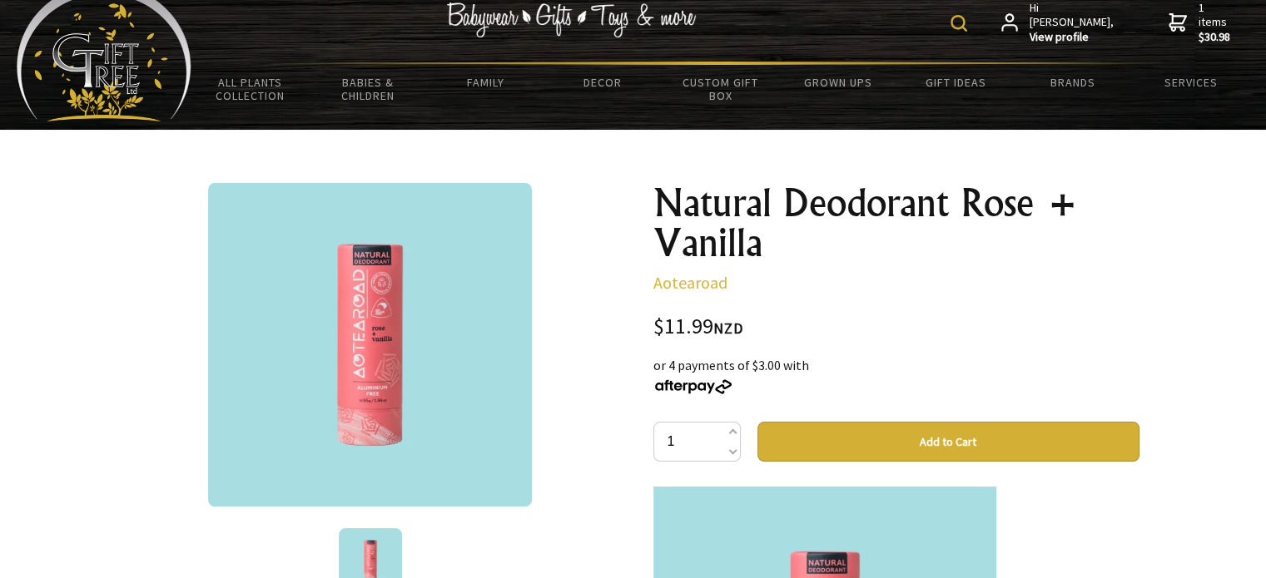
click at [967, 23] on img at bounding box center [958, 23] width 17 height 17
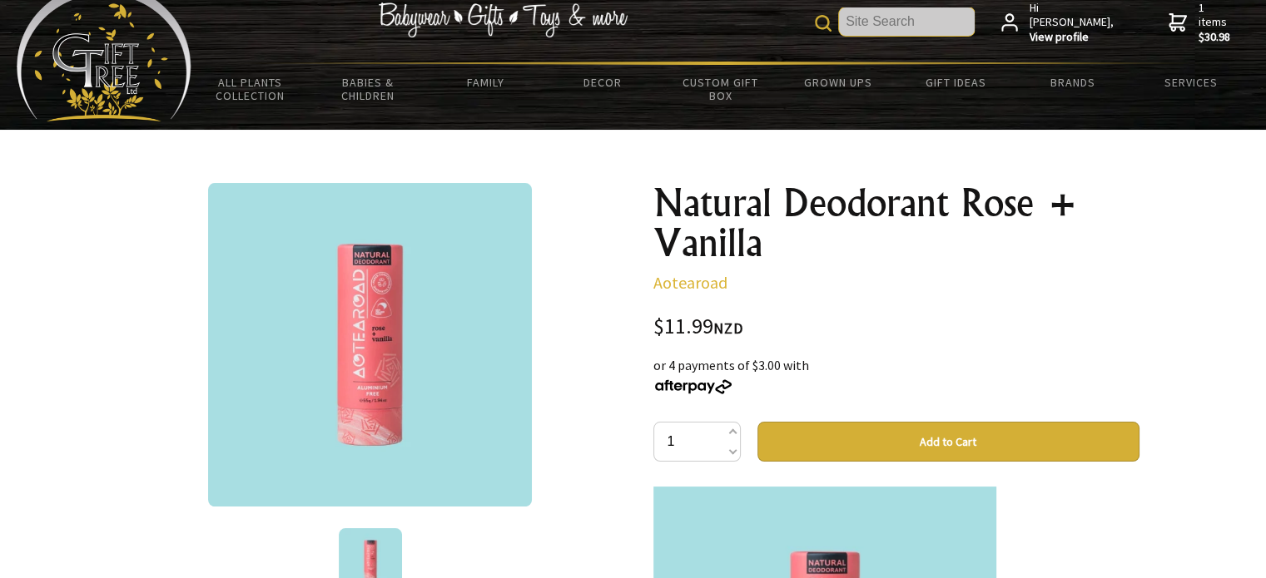
click at [885, 17] on input "text" at bounding box center [907, 21] width 136 height 28
type input "s"
type input "sanrio"
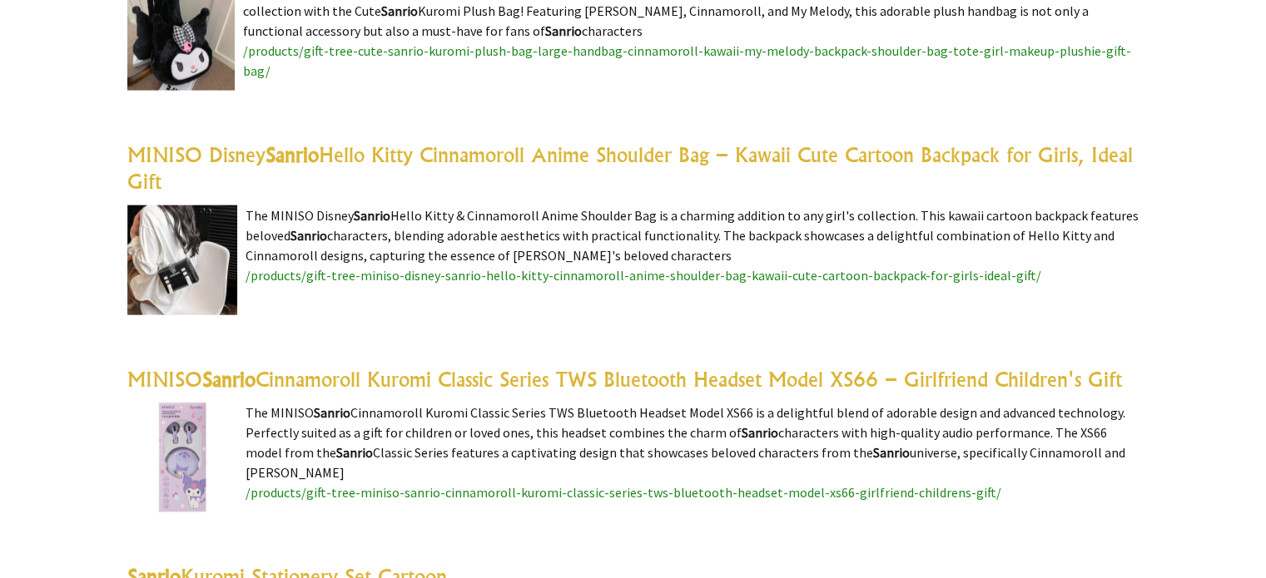
scroll to position [3795, 0]
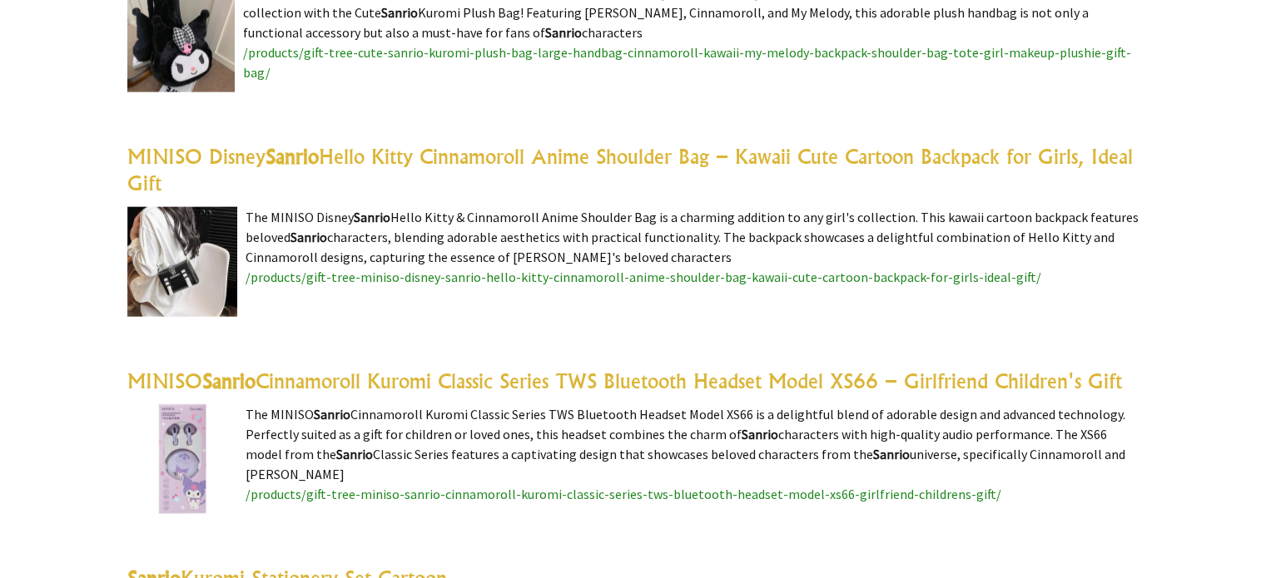
click at [174, 243] on img at bounding box center [182, 262] width 110 height 110
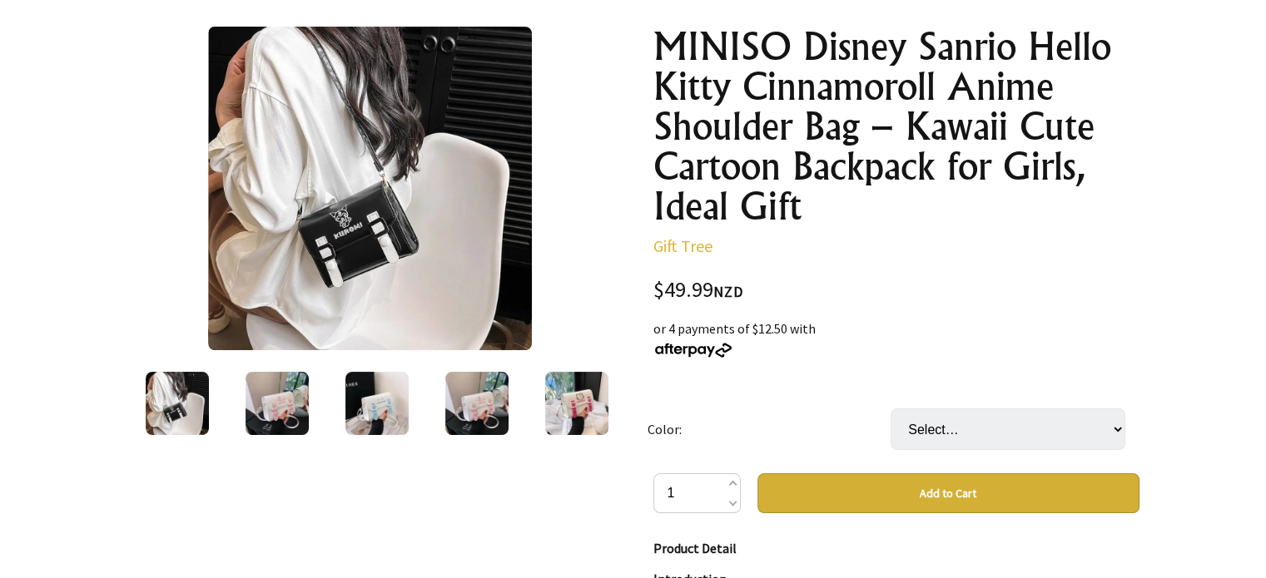
click at [292, 399] on img at bounding box center [276, 403] width 63 height 63
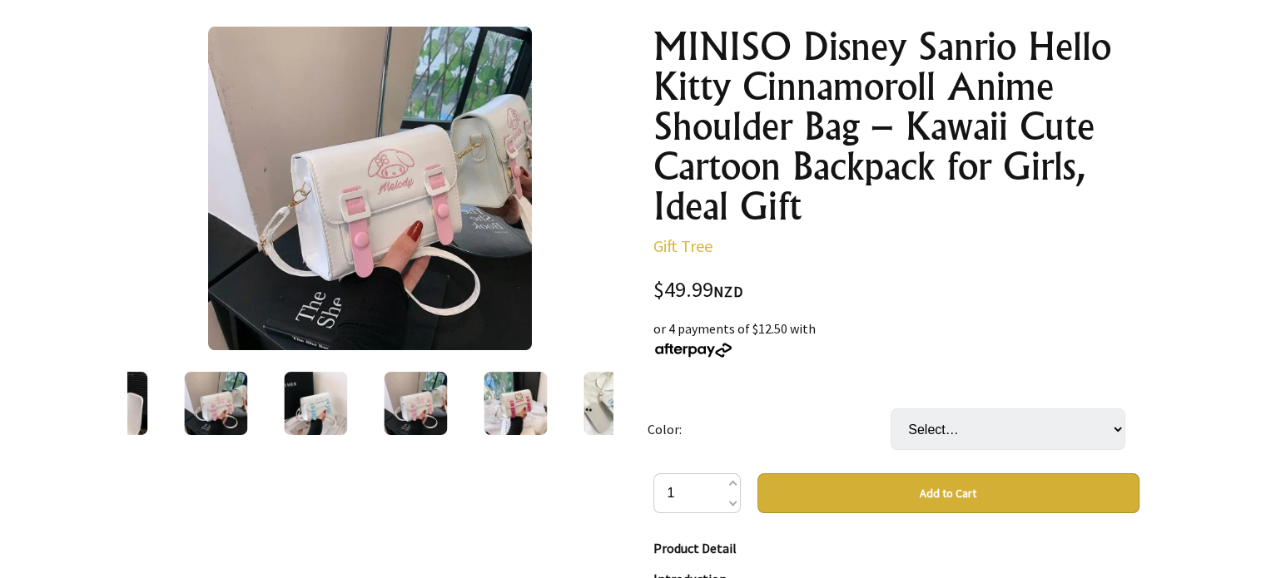
click at [330, 399] on img at bounding box center [315, 403] width 63 height 63
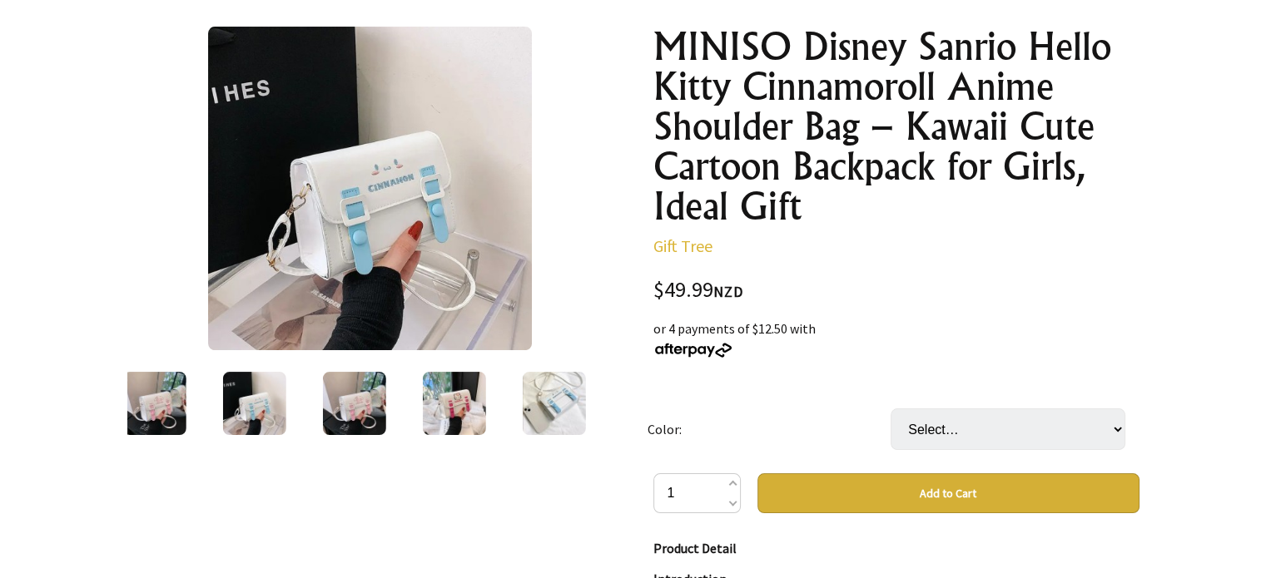
click at [394, 399] on div at bounding box center [354, 404] width 100 height 70
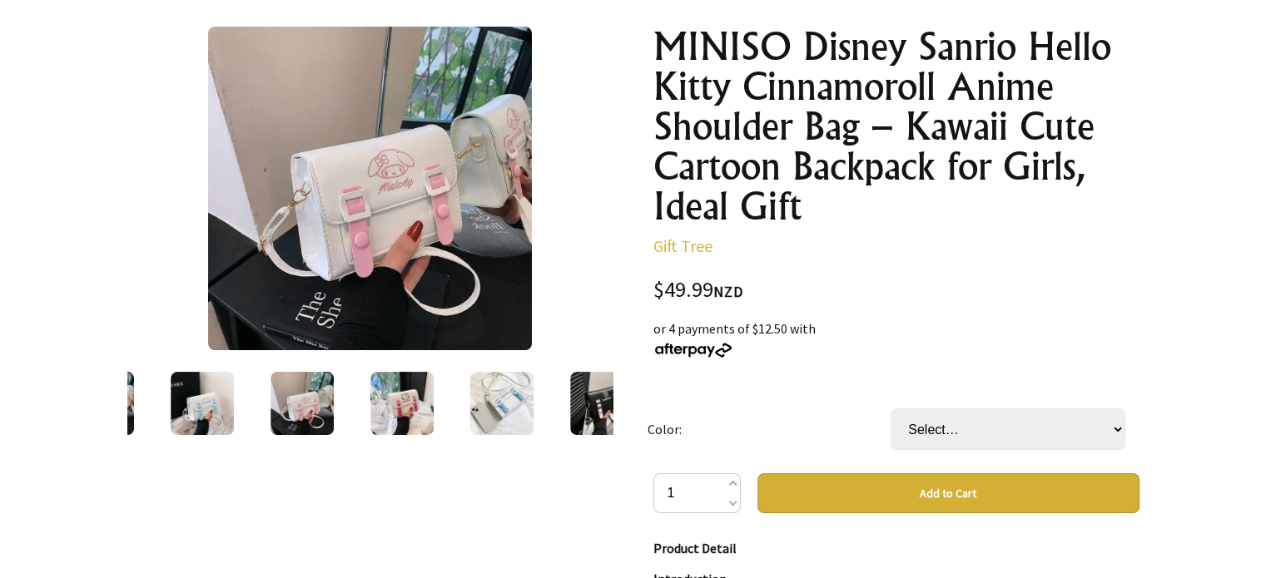
click at [416, 401] on img at bounding box center [401, 403] width 63 height 63
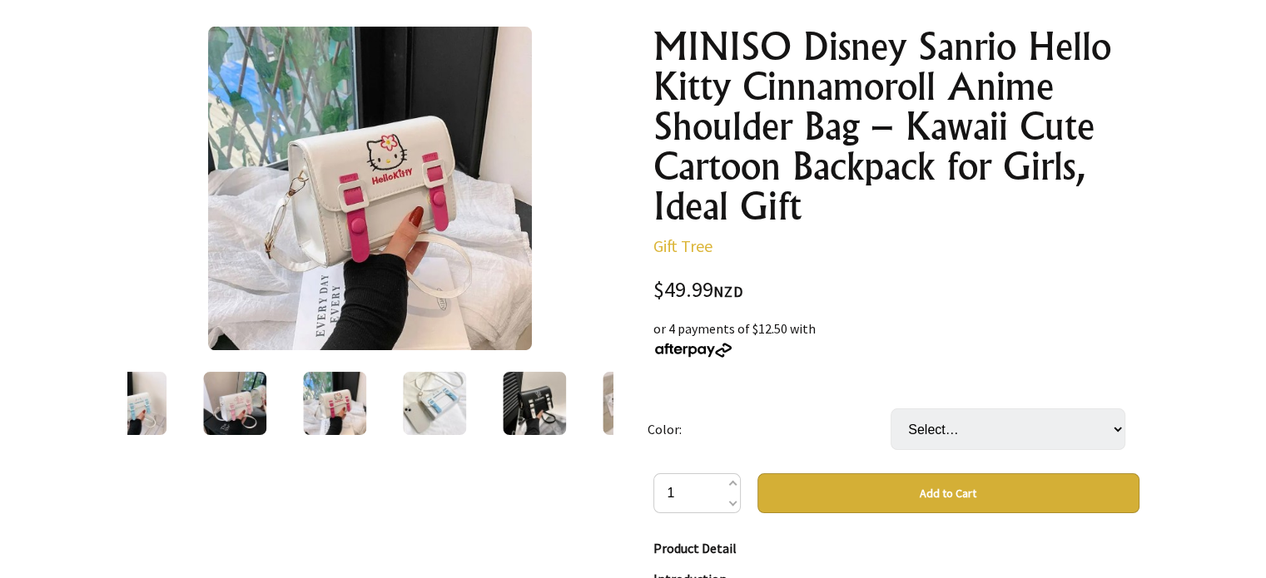
click at [448, 399] on img at bounding box center [434, 403] width 63 height 63
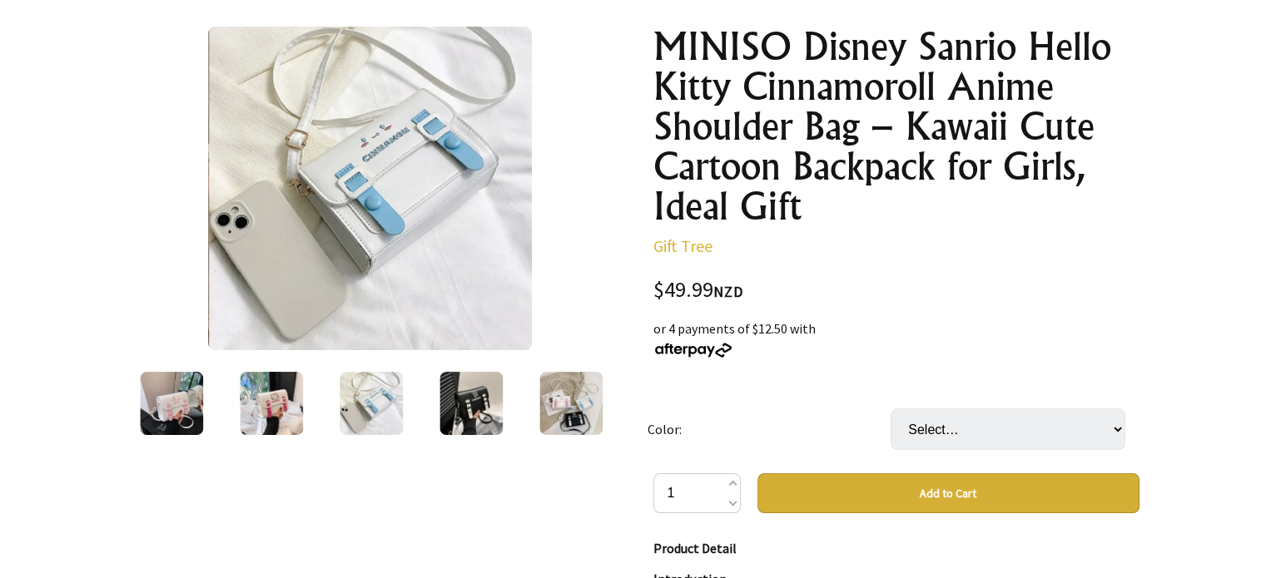
click at [486, 394] on img at bounding box center [470, 403] width 63 height 63
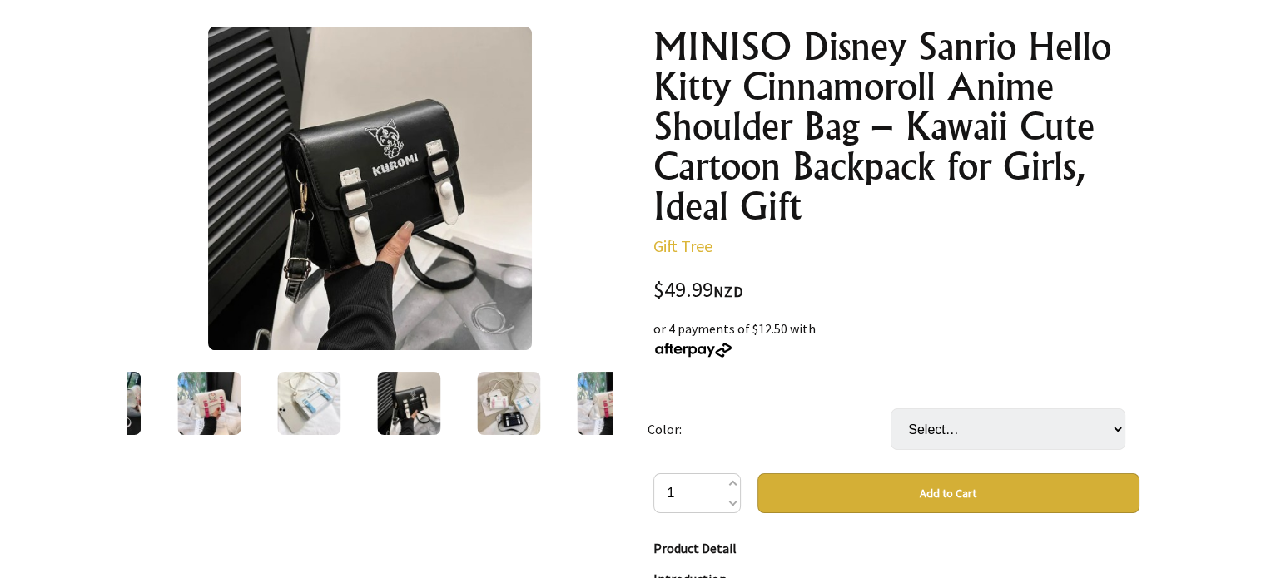
click at [522, 404] on img at bounding box center [508, 403] width 63 height 63
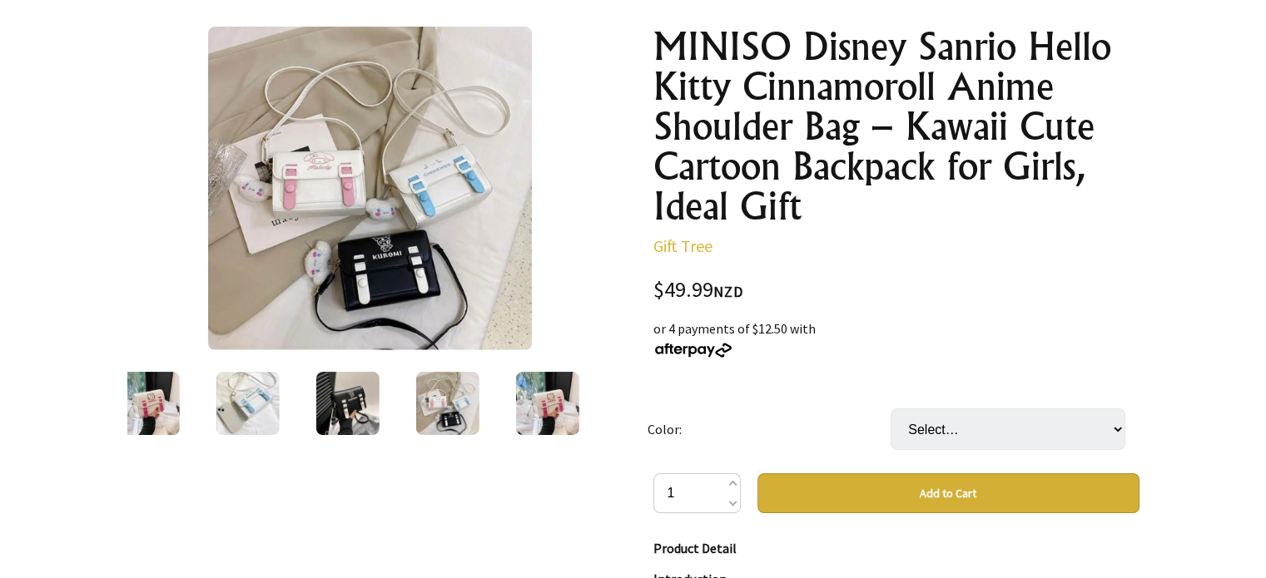
click at [542, 410] on img at bounding box center [546, 403] width 63 height 63
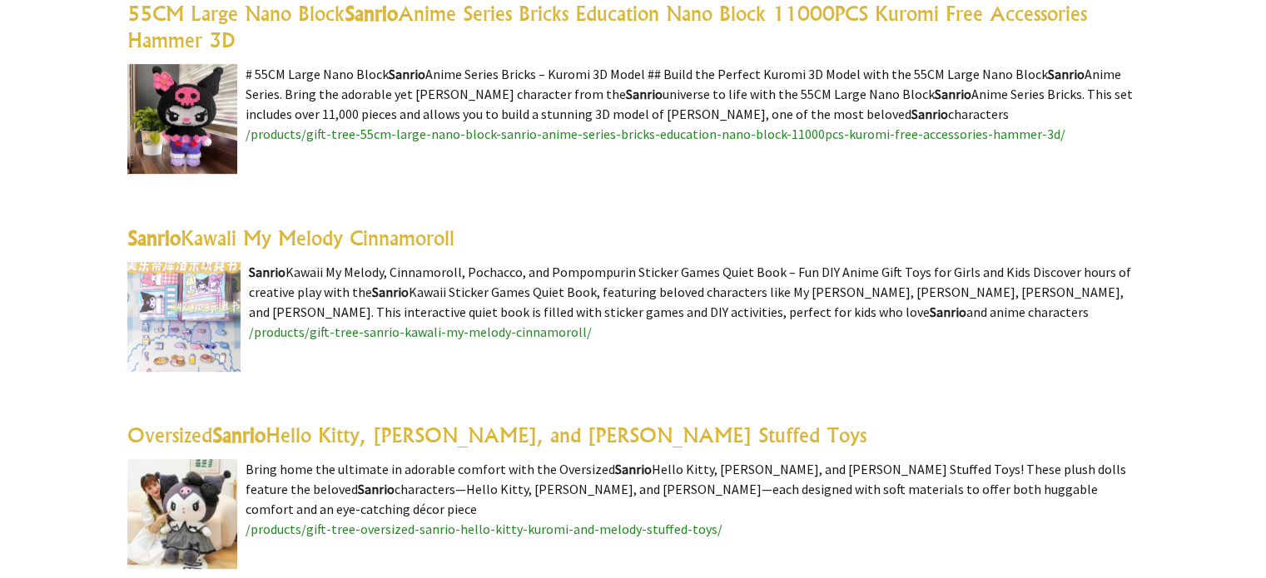
scroll to position [752, 0]
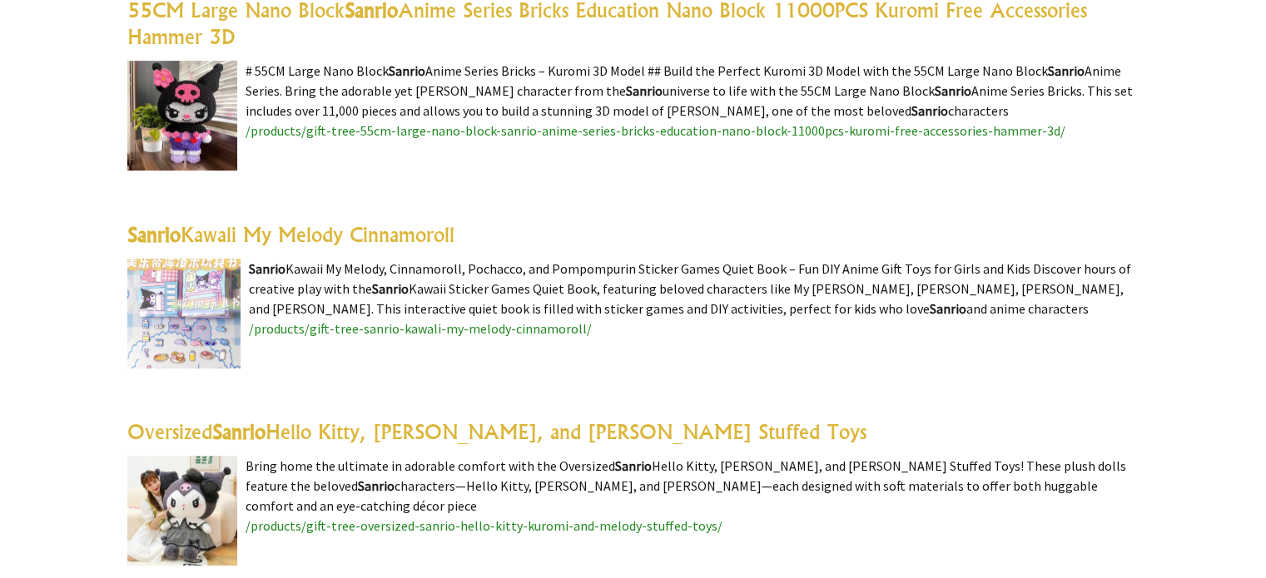
click at [191, 320] on img at bounding box center [183, 314] width 113 height 110
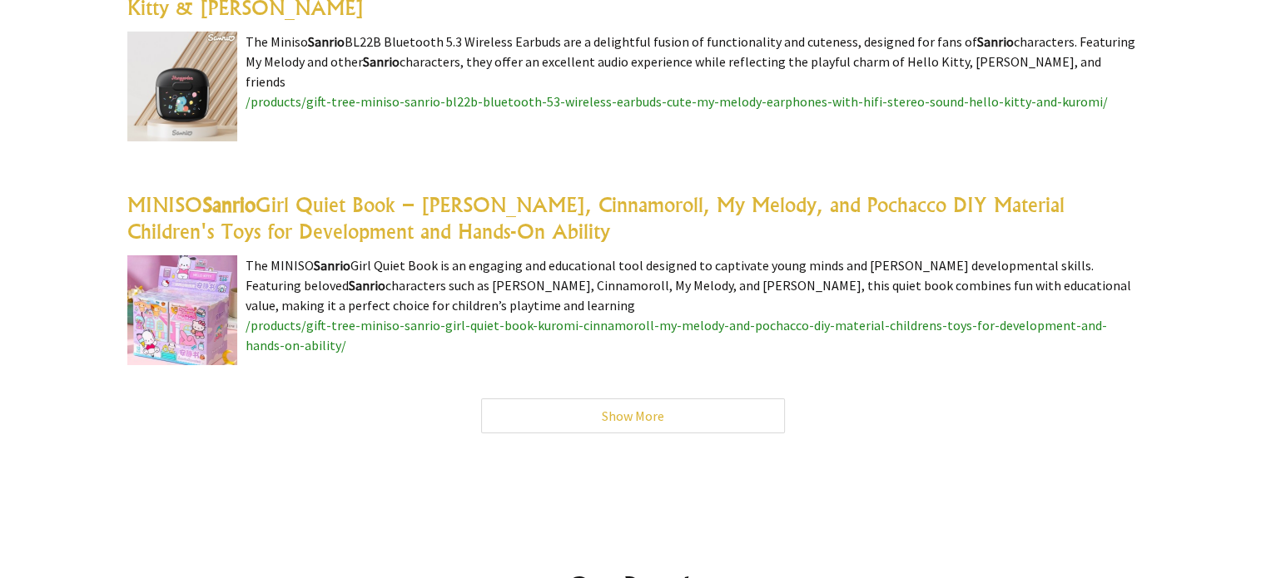
scroll to position [5702, 0]
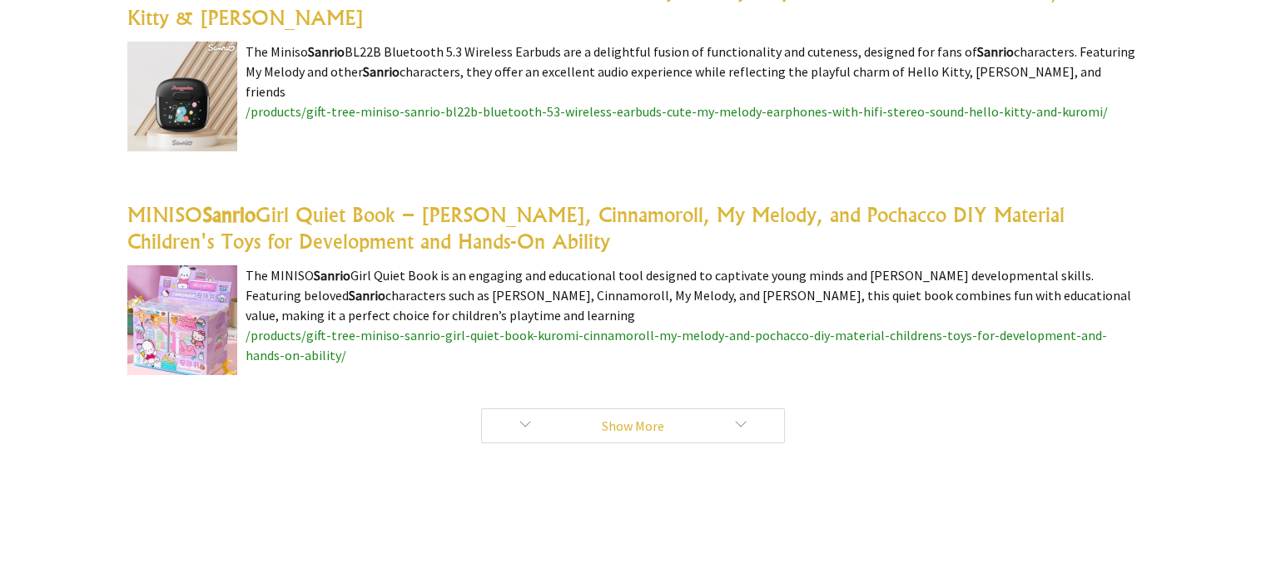
click at [605, 410] on link "Show More" at bounding box center [633, 426] width 304 height 35
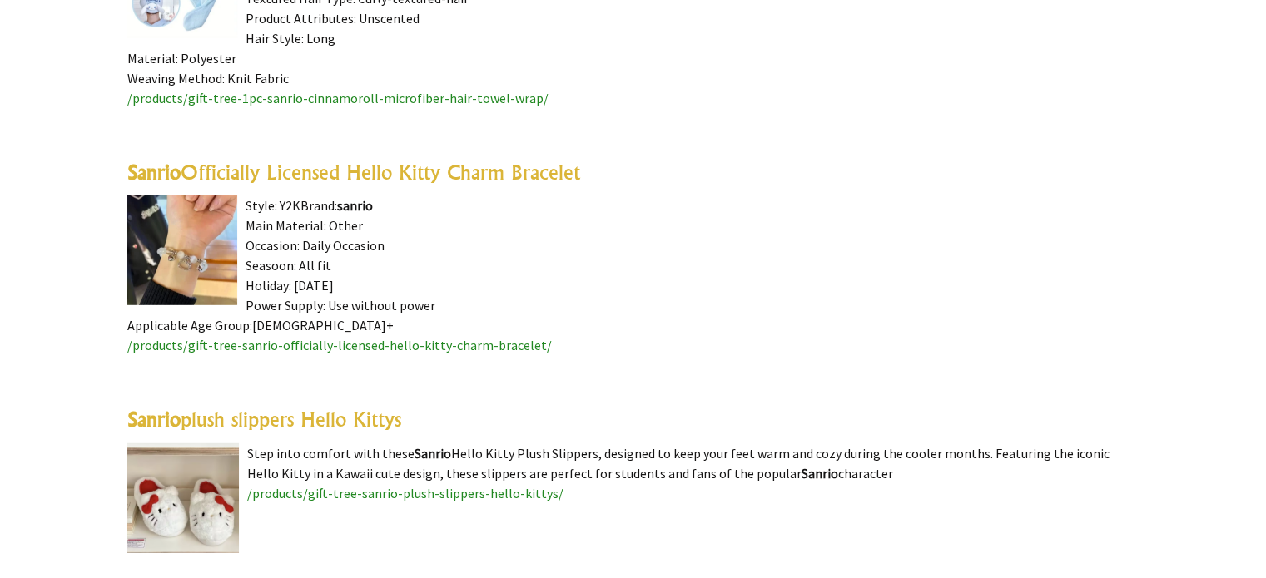
scroll to position [11020, 0]
click at [206, 222] on img at bounding box center [182, 251] width 110 height 110
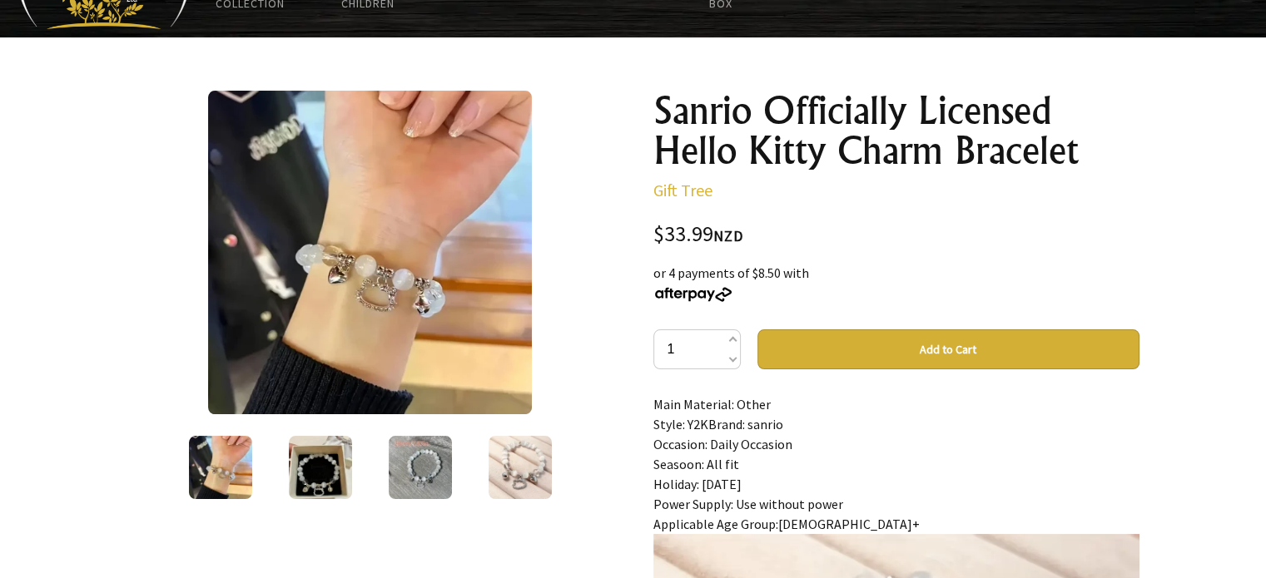
click at [330, 476] on img at bounding box center [320, 467] width 63 height 63
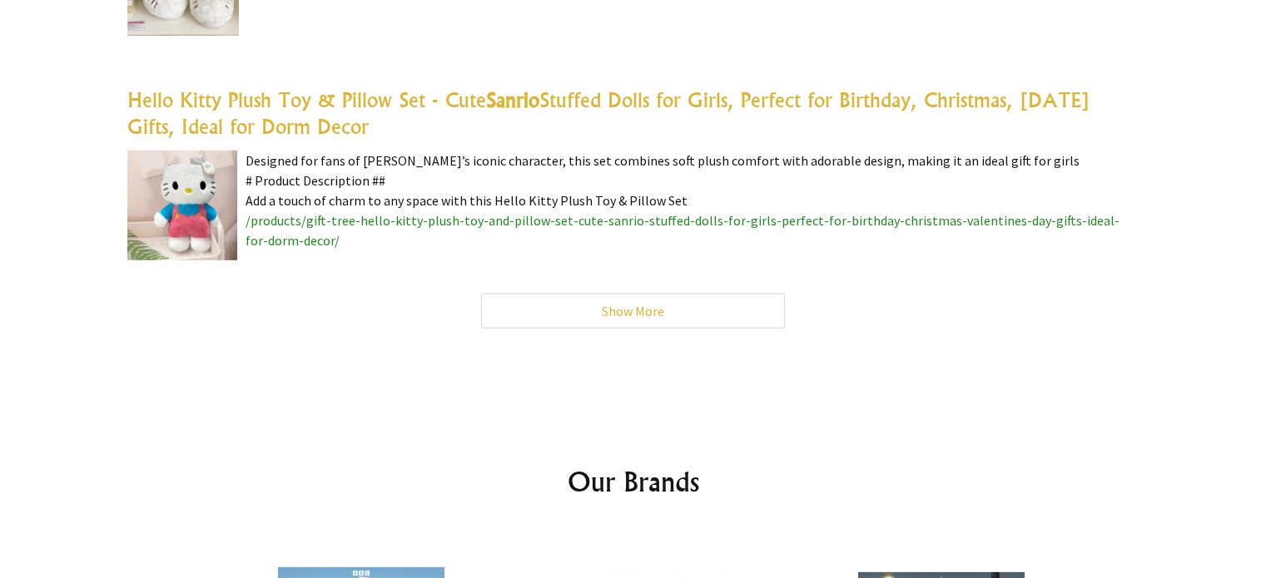
scroll to position [11309, 0]
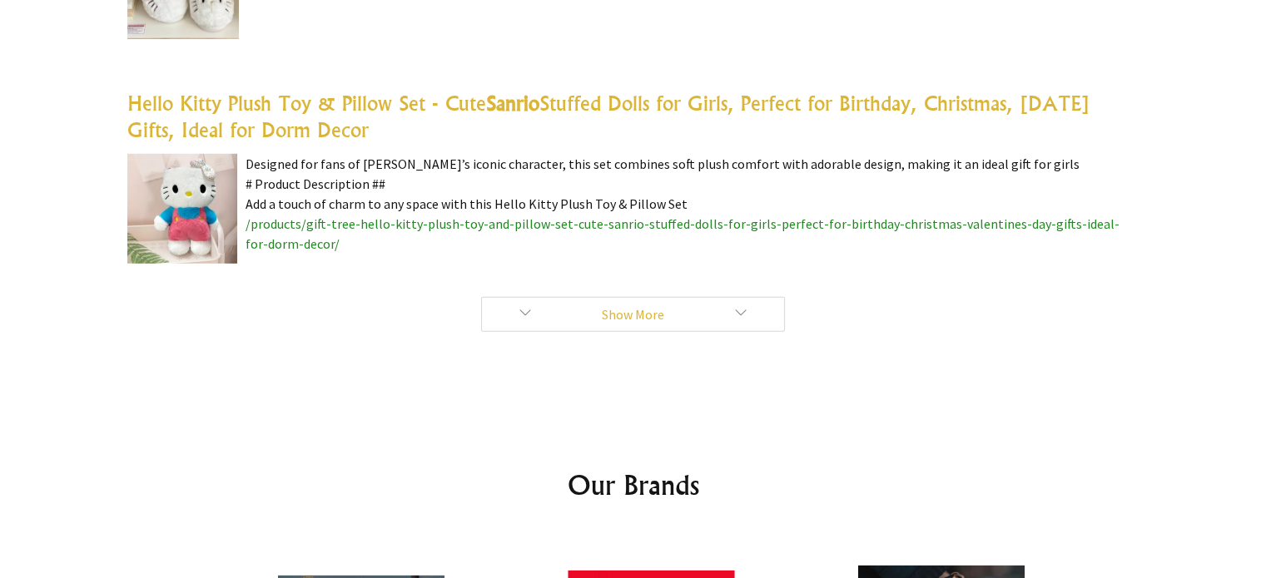
click at [632, 305] on link "Show More" at bounding box center [633, 314] width 304 height 35
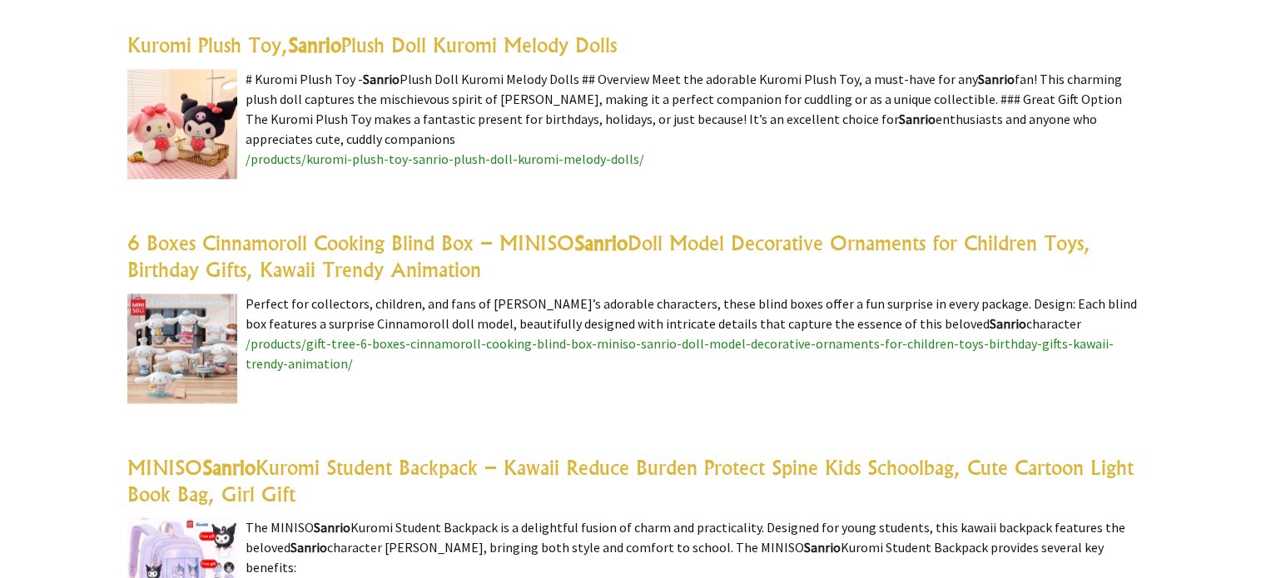
scroll to position [8092, 0]
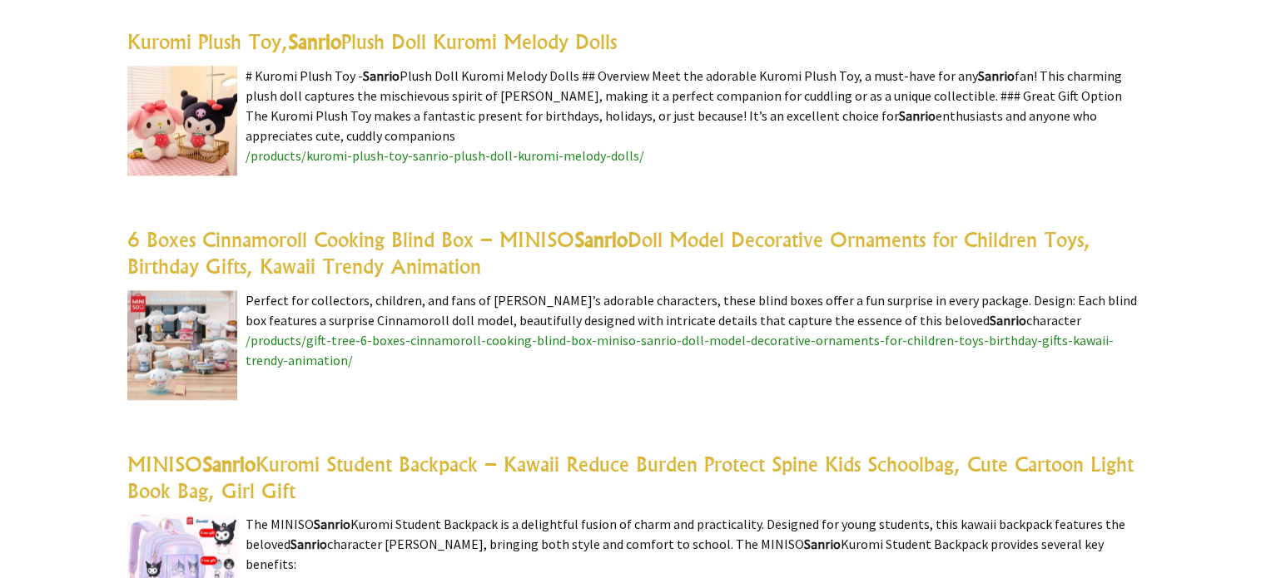
click at [196, 312] on img at bounding box center [182, 345] width 110 height 110
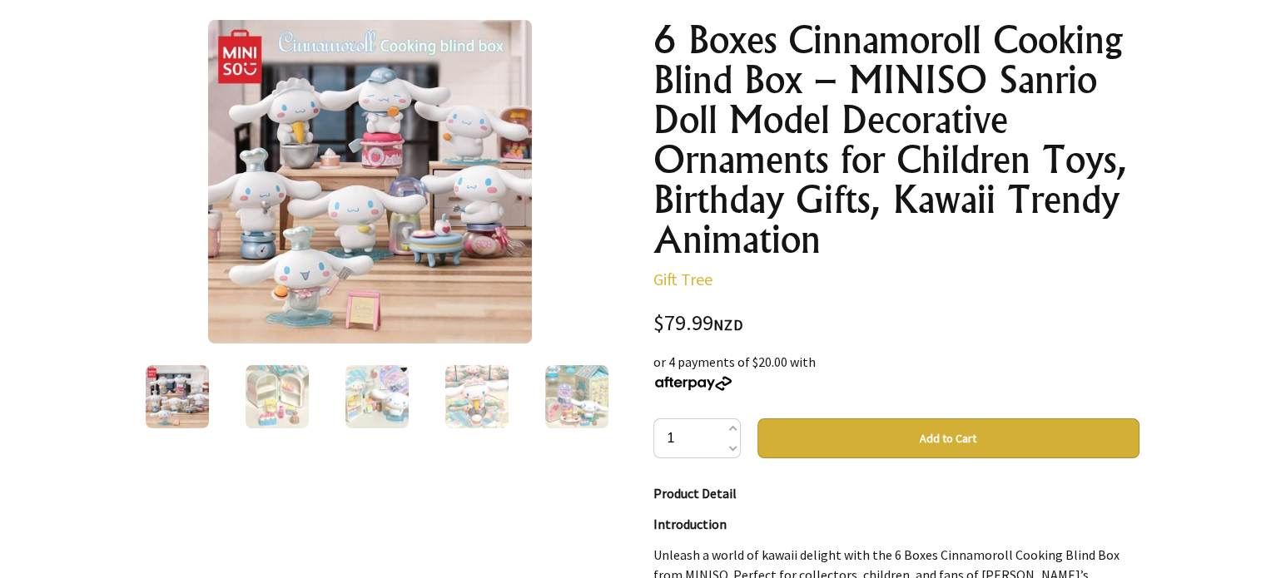
scroll to position [199, 0]
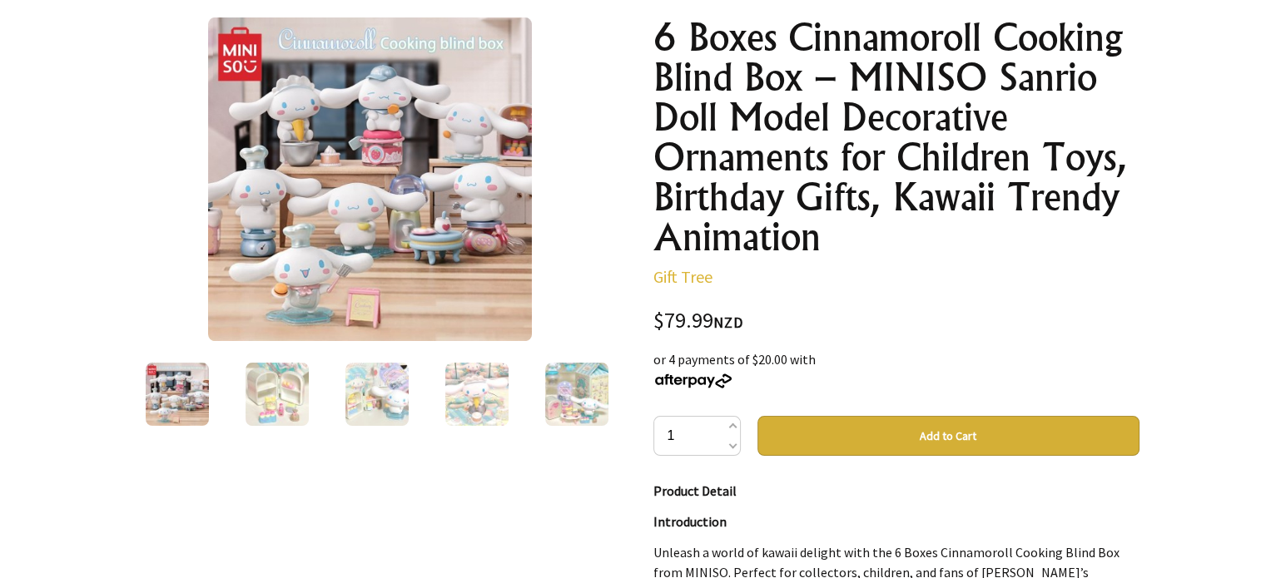
click at [283, 386] on img at bounding box center [276, 394] width 63 height 63
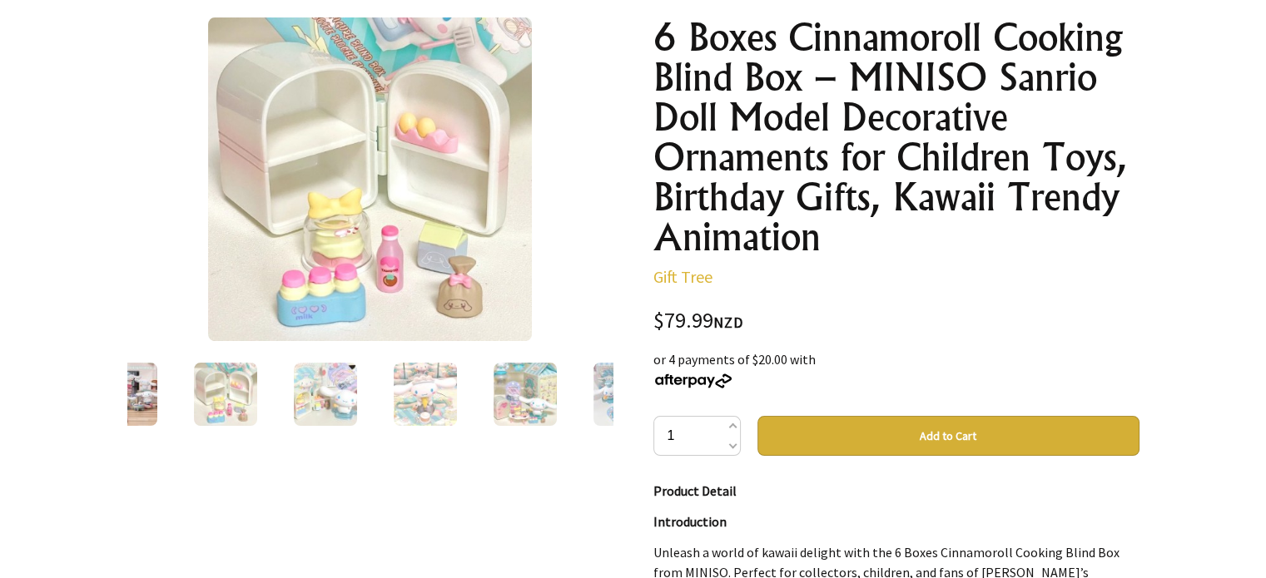
click at [353, 384] on img at bounding box center [325, 394] width 63 height 63
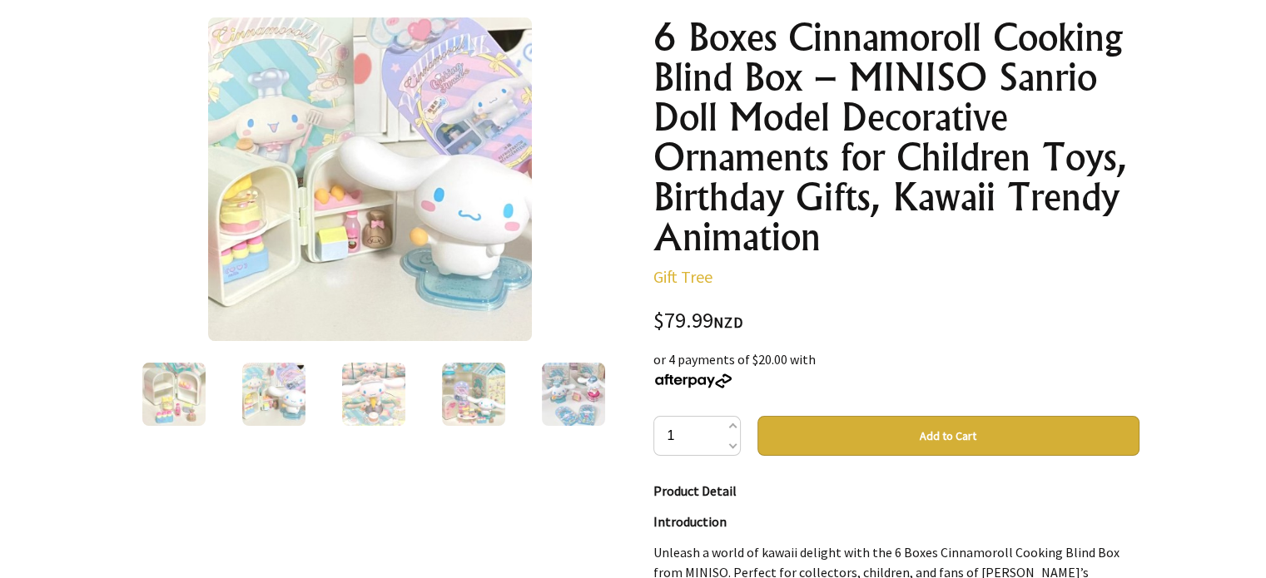
click at [399, 394] on img at bounding box center [373, 394] width 63 height 63
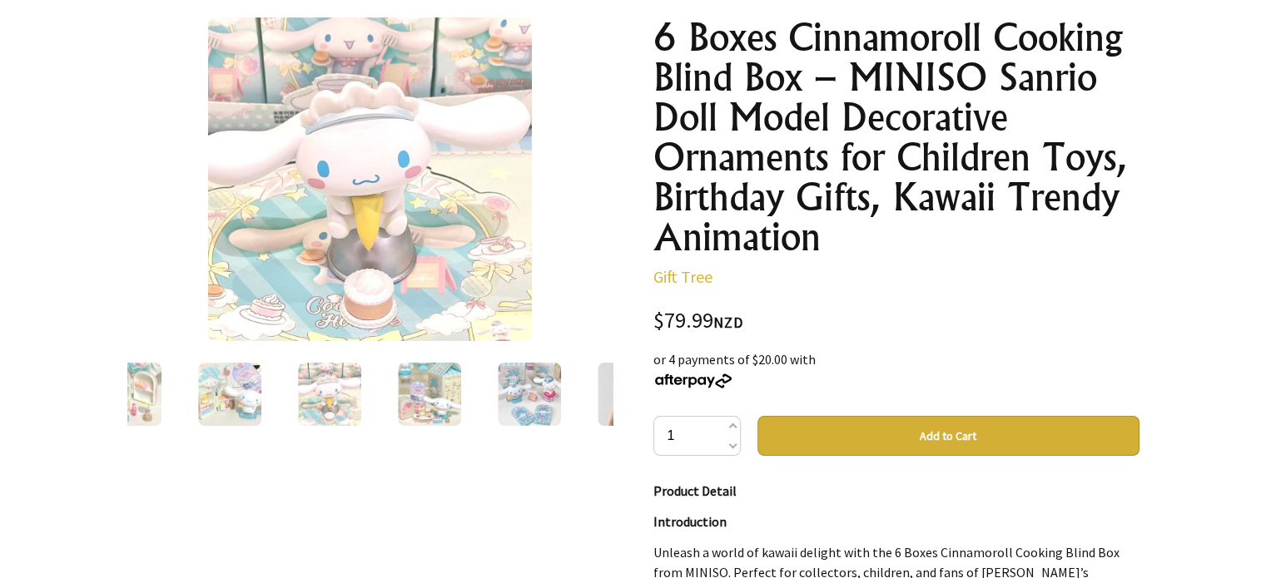
click at [424, 394] on img at bounding box center [429, 394] width 63 height 63
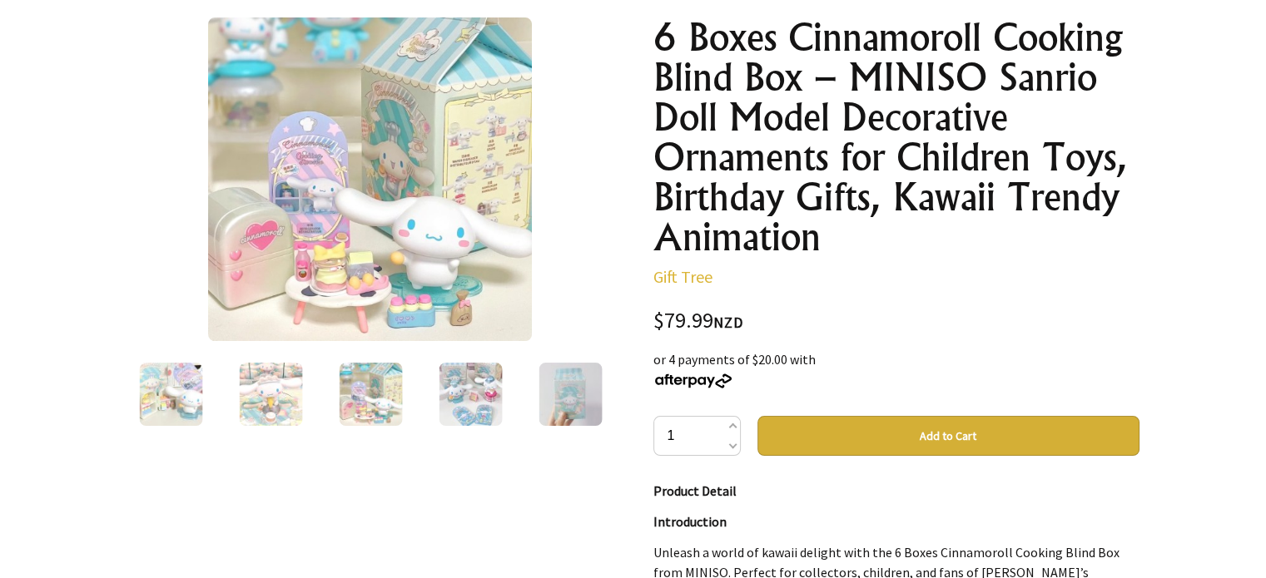
click at [449, 400] on img at bounding box center [470, 394] width 63 height 63
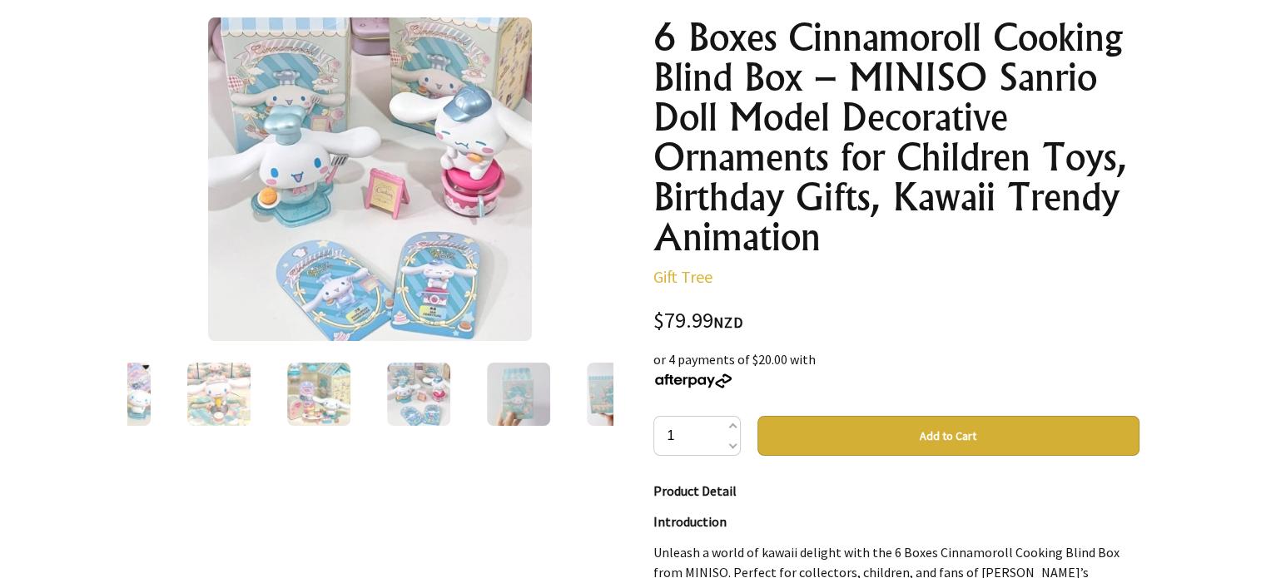
click at [503, 409] on img at bounding box center [518, 394] width 63 height 63
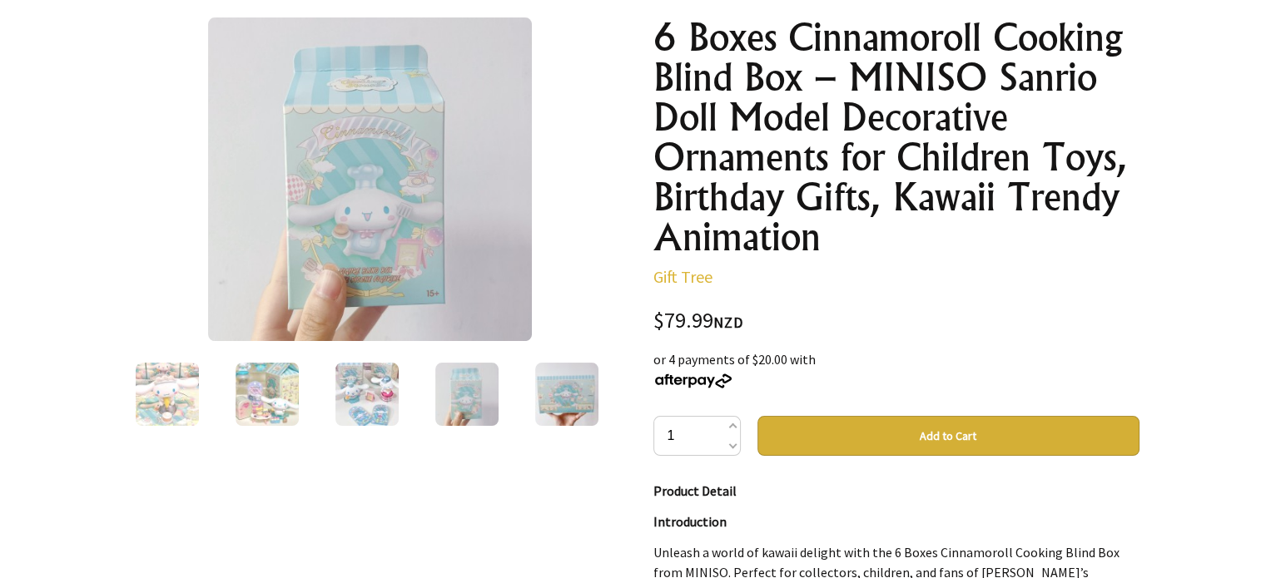
scroll to position [0, 0]
